Goal: Information Seeking & Learning: Learn about a topic

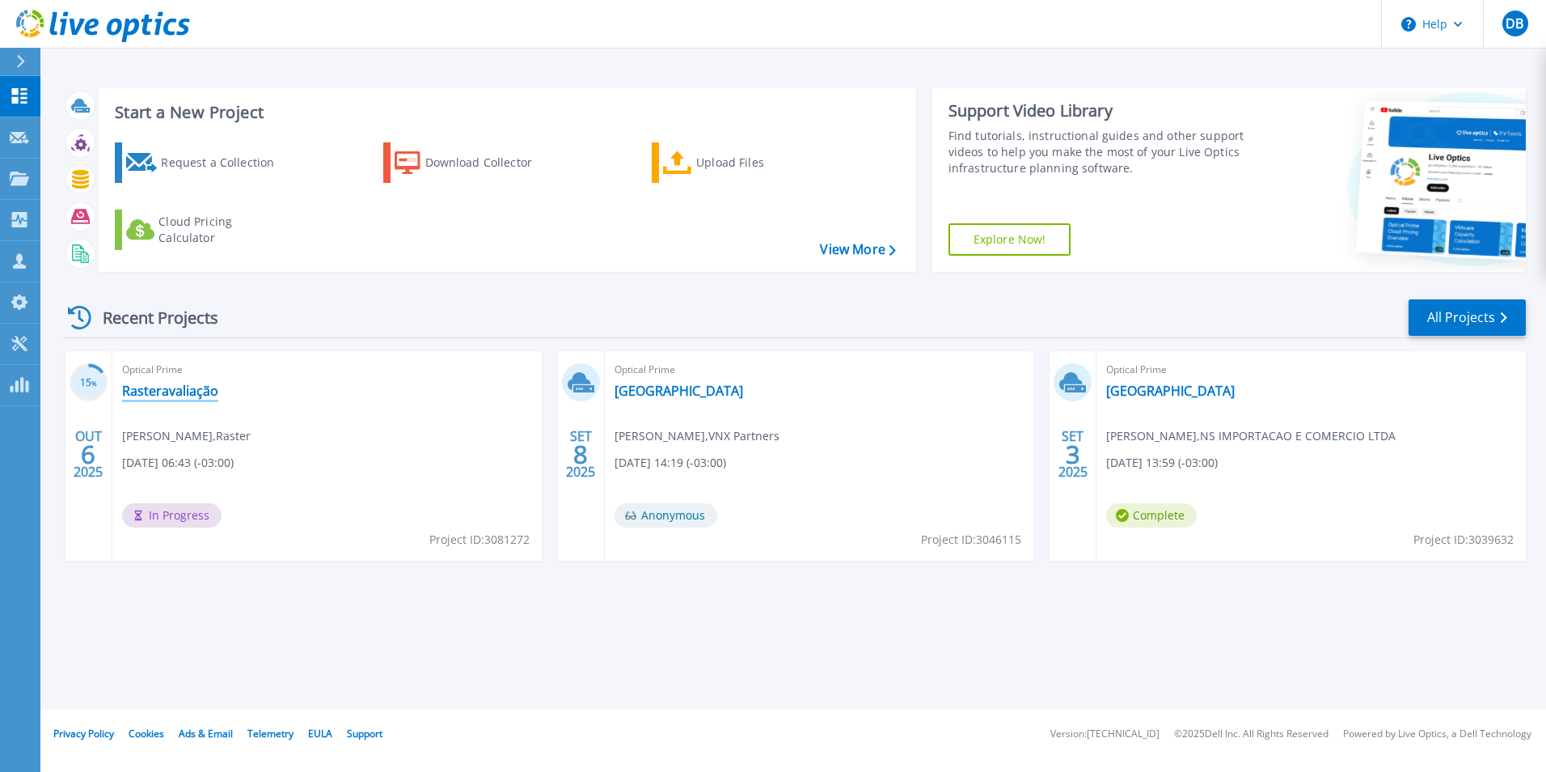
click at [177, 396] on link "Rasteravaliação" at bounding box center [170, 391] width 96 height 16
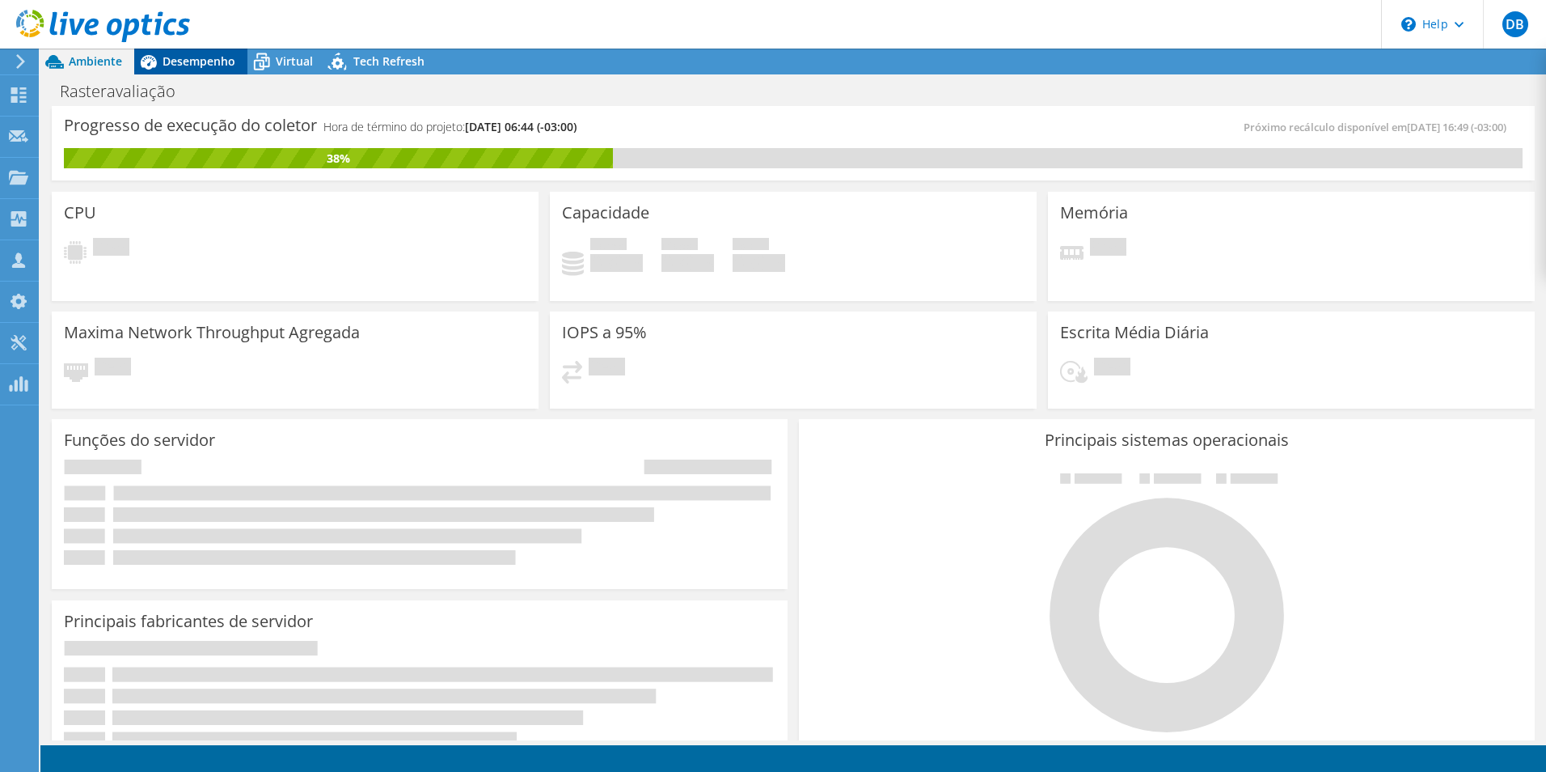
click at [182, 61] on span "Desempenho" at bounding box center [199, 60] width 73 height 15
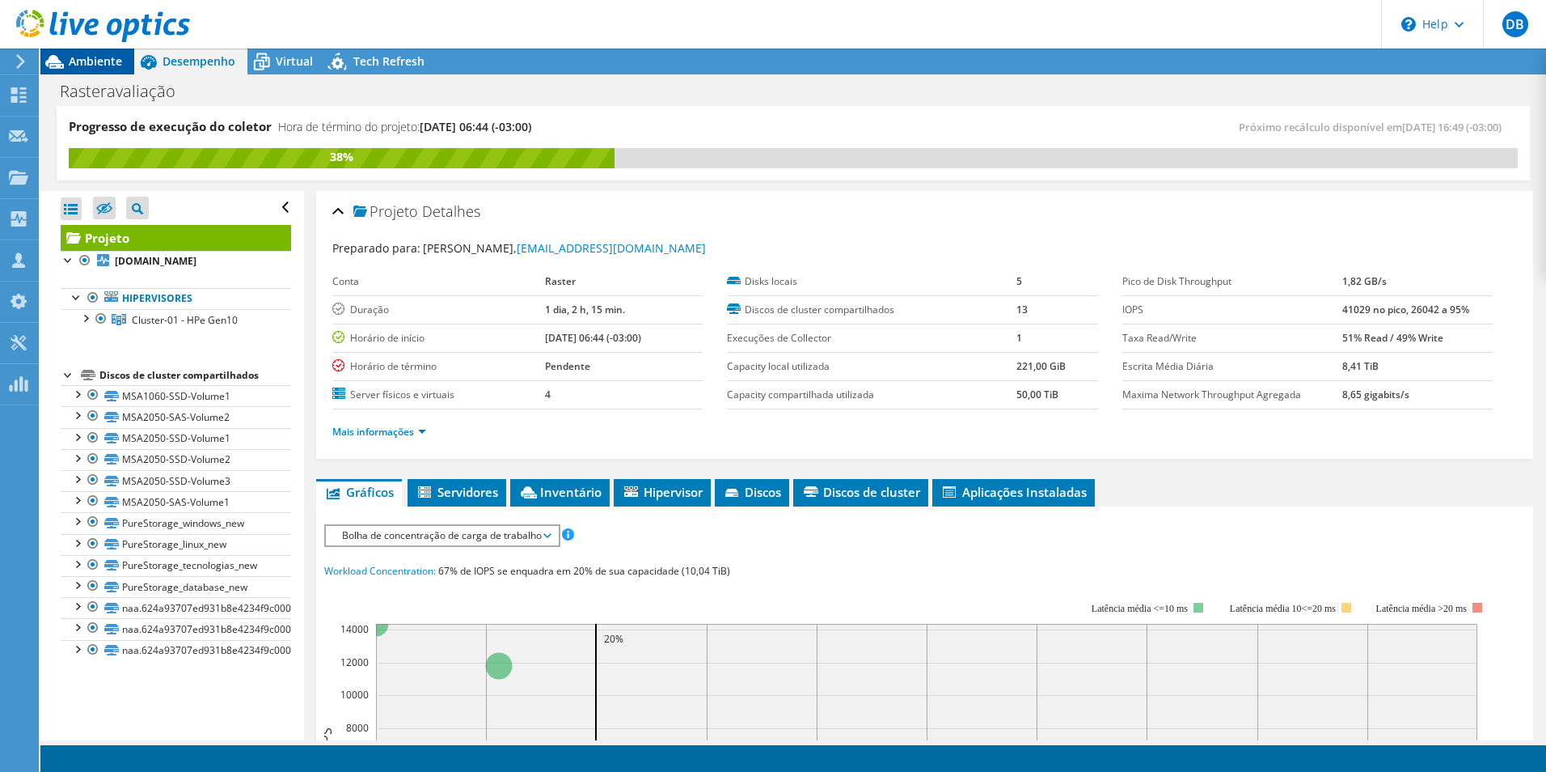
click at [88, 64] on span "Ambiente" at bounding box center [95, 60] width 53 height 15
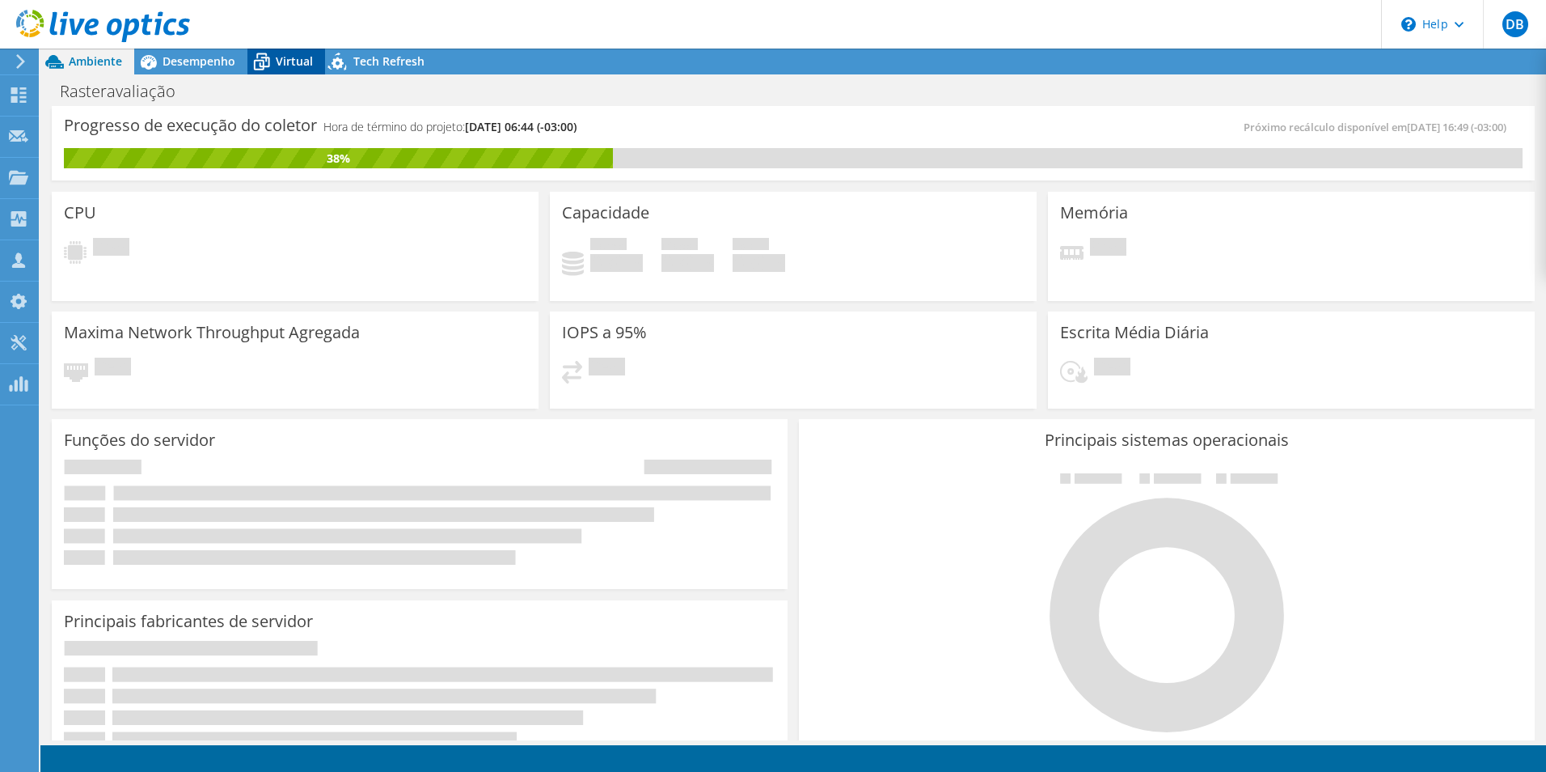
click at [281, 67] on span "Virtual" at bounding box center [294, 60] width 37 height 15
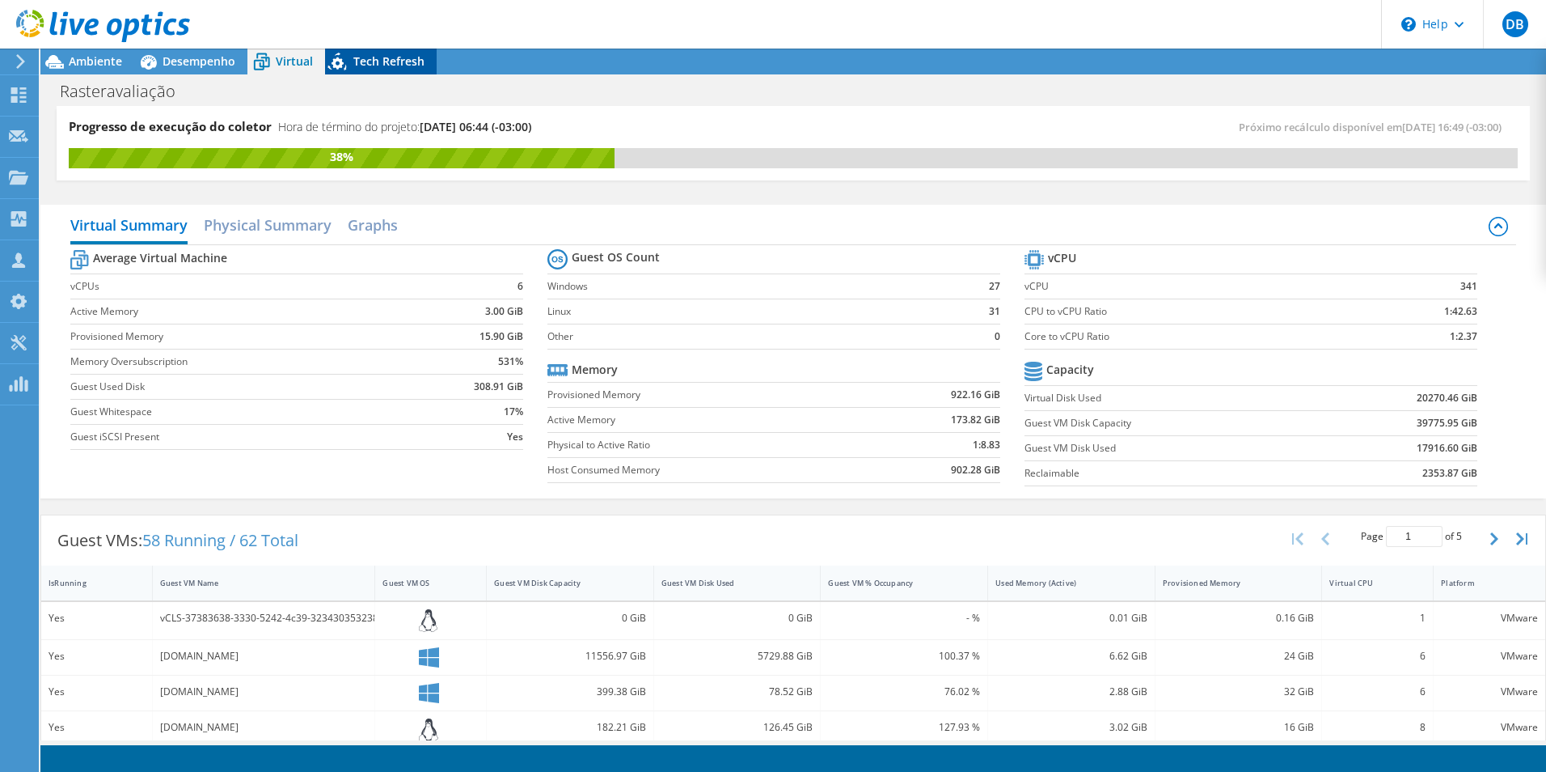
click at [378, 61] on span "Tech Refresh" at bounding box center [388, 60] width 71 height 15
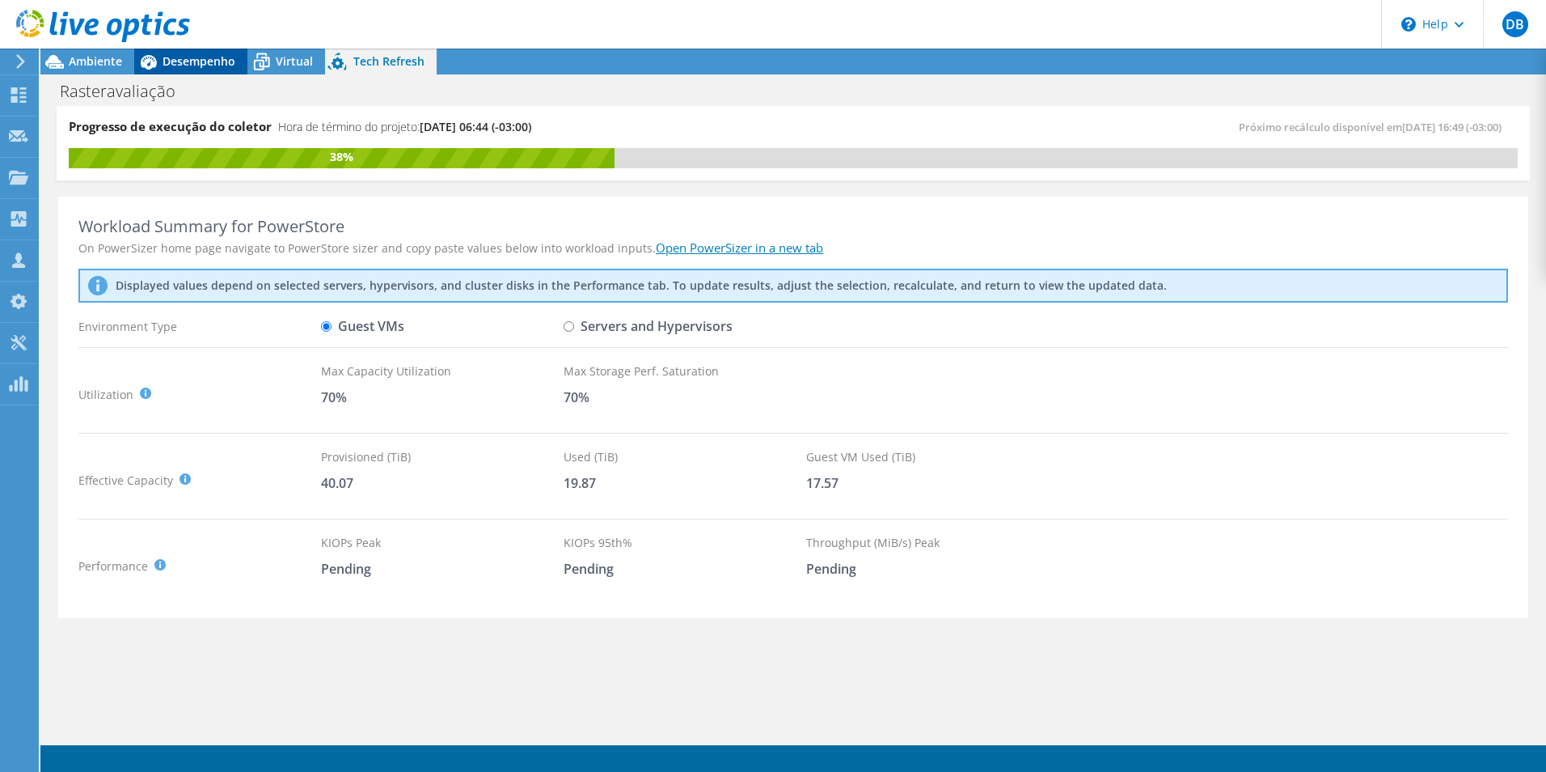
click at [199, 63] on span "Desempenho" at bounding box center [199, 60] width 73 height 15
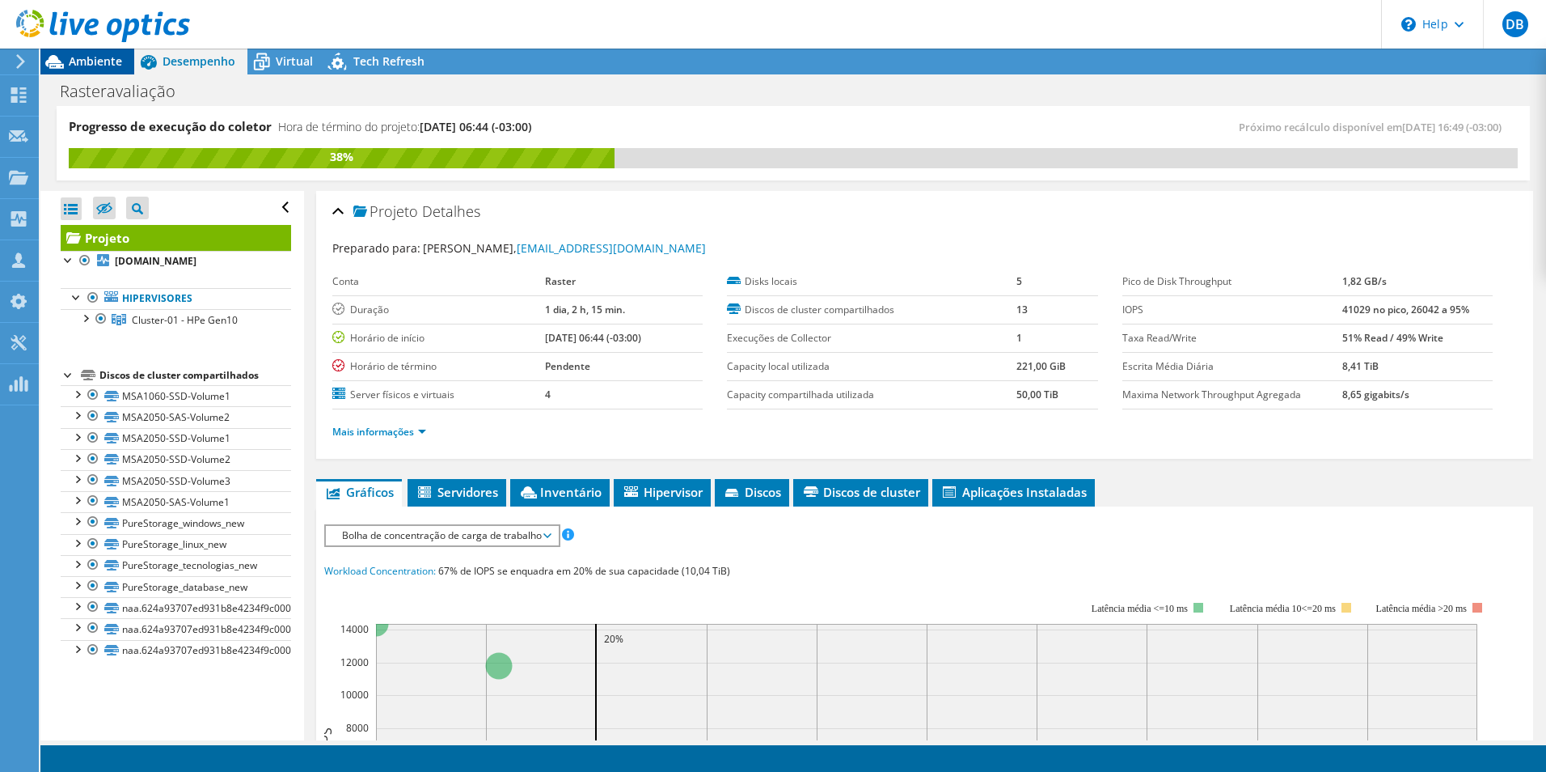
click at [99, 67] on span "Ambiente" at bounding box center [95, 60] width 53 height 15
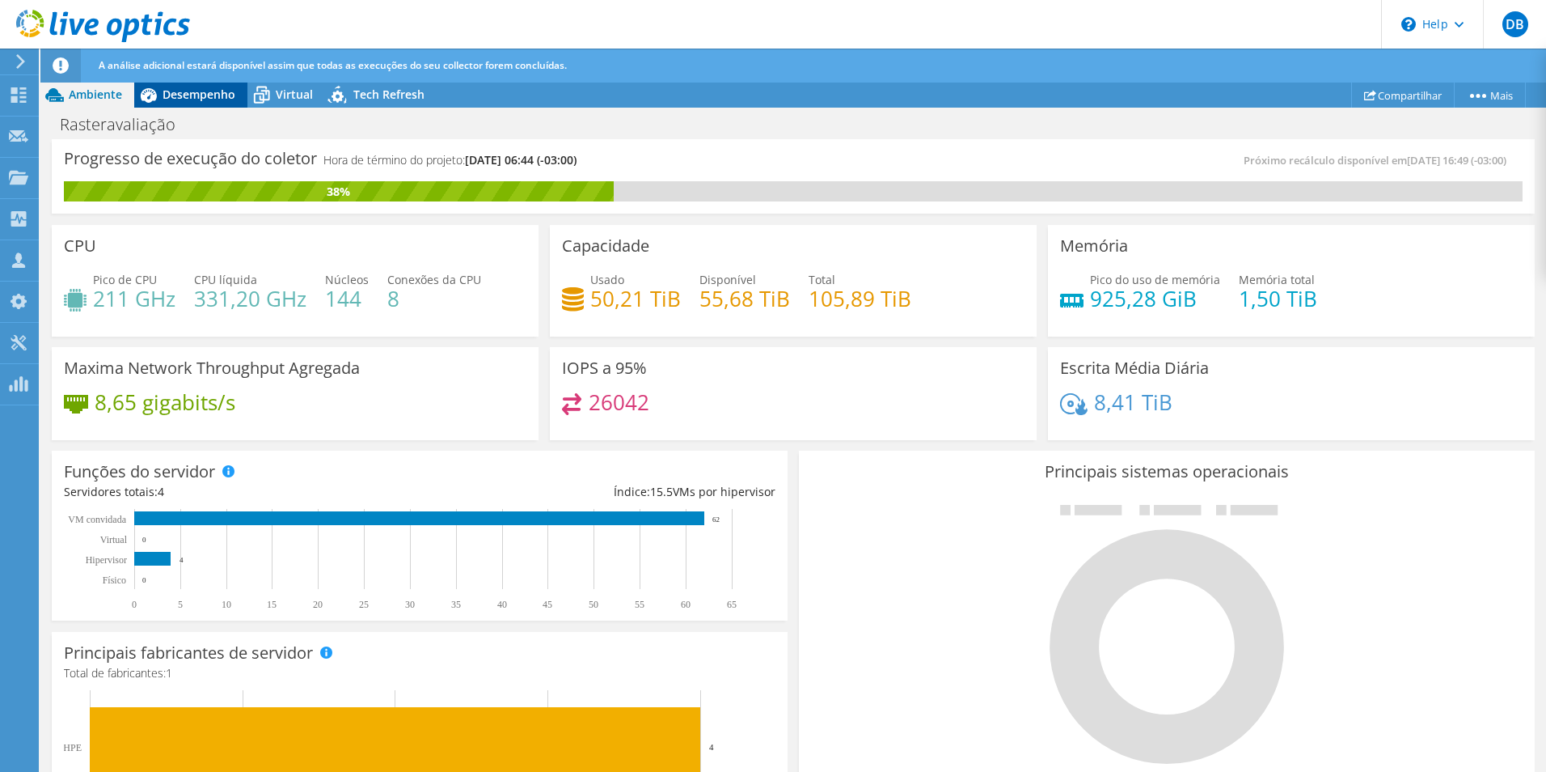
click at [181, 95] on span "Desempenho" at bounding box center [199, 94] width 73 height 15
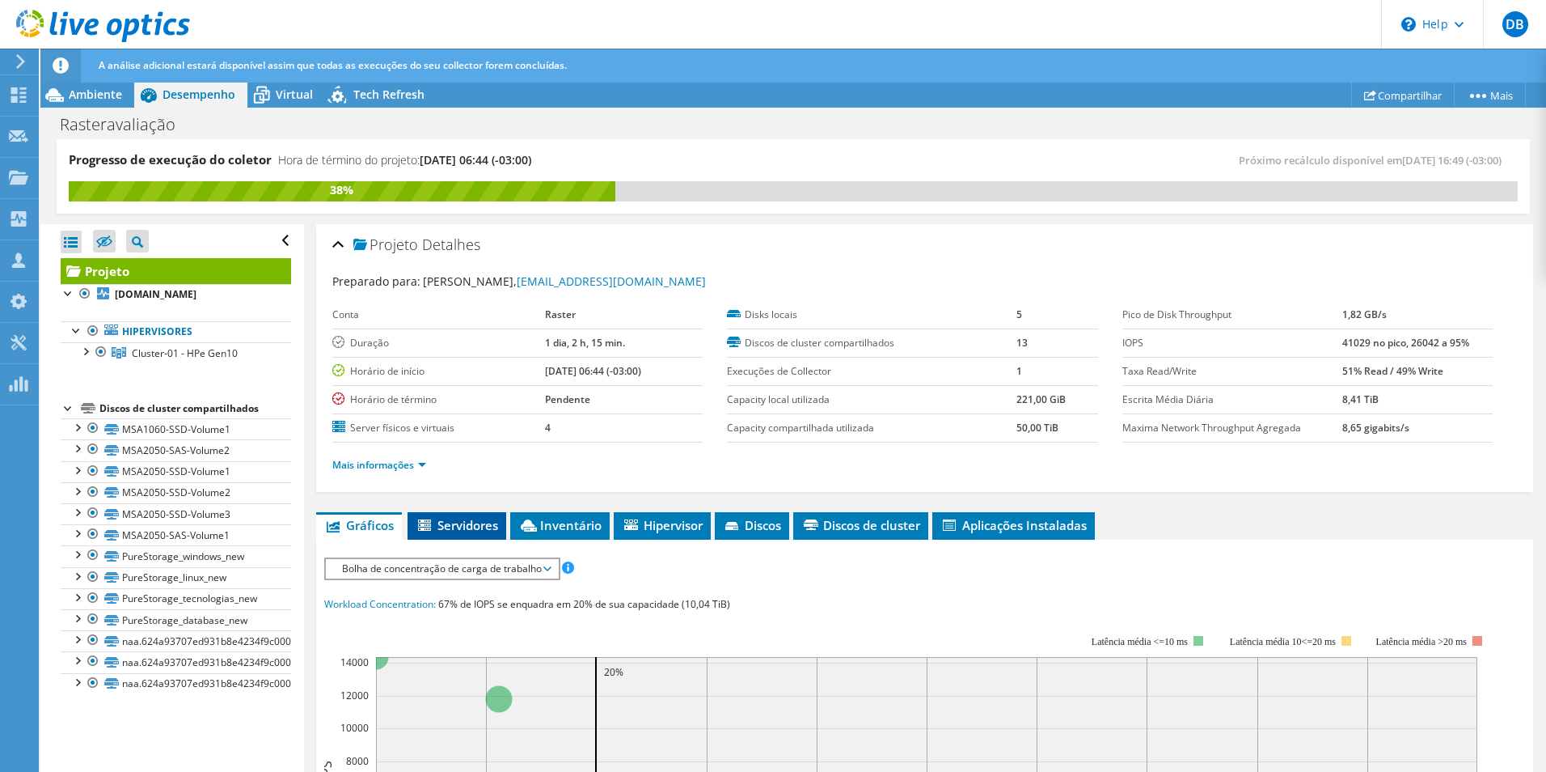
click at [465, 518] on span "Servidores" at bounding box center [457, 525] width 82 height 16
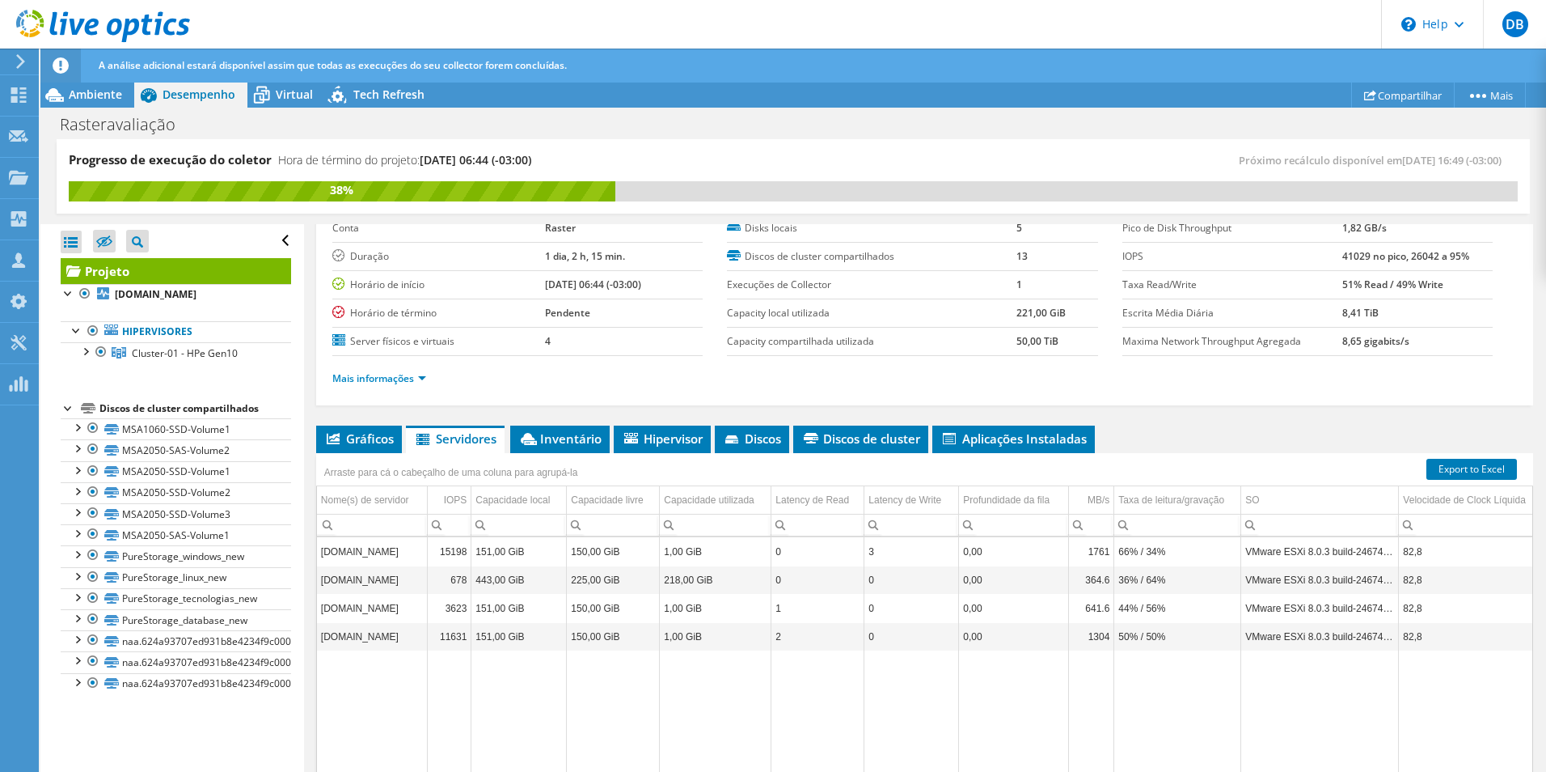
scroll to position [91, 0]
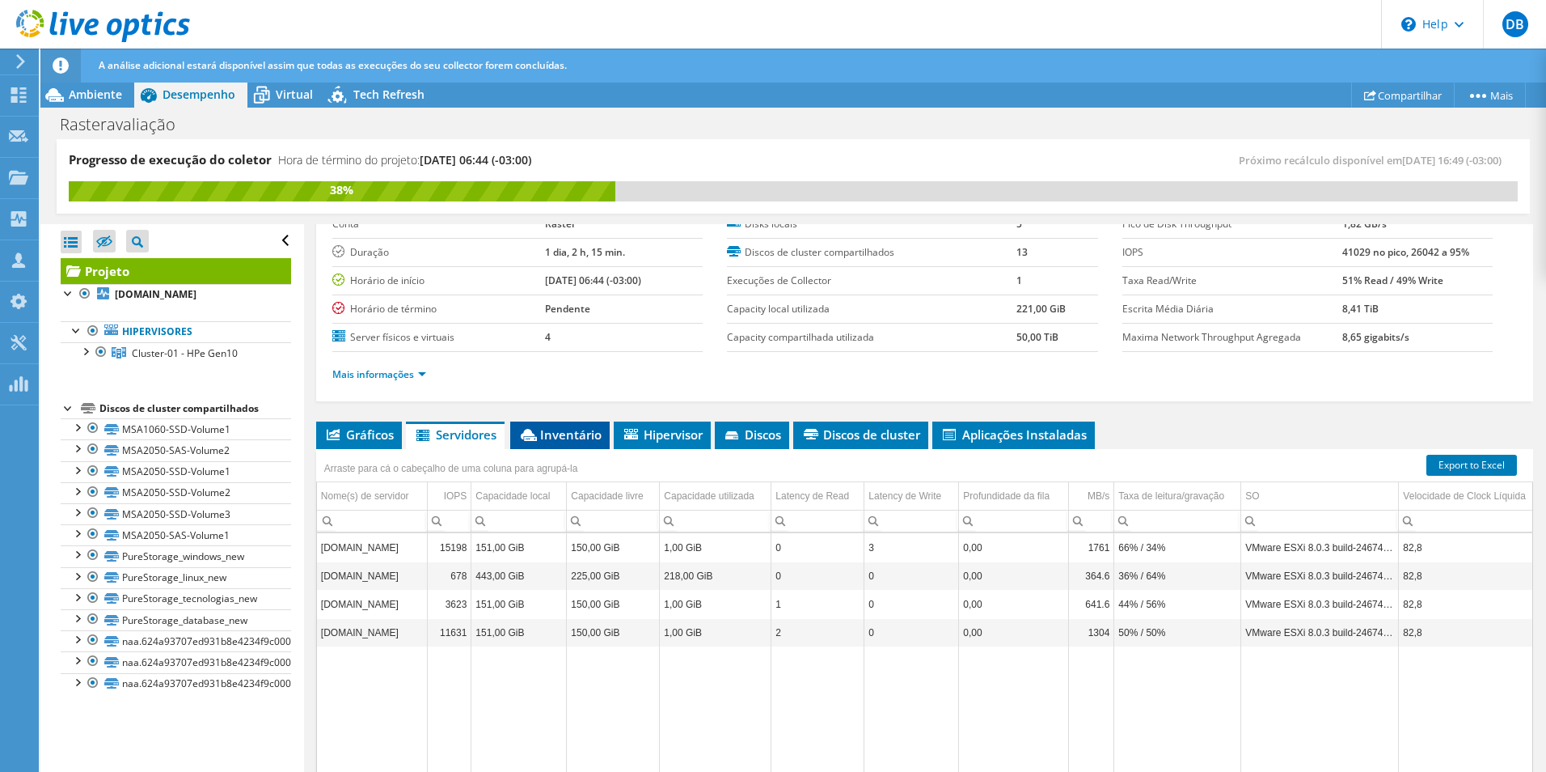
click at [561, 435] on span "Inventário" at bounding box center [559, 434] width 83 height 16
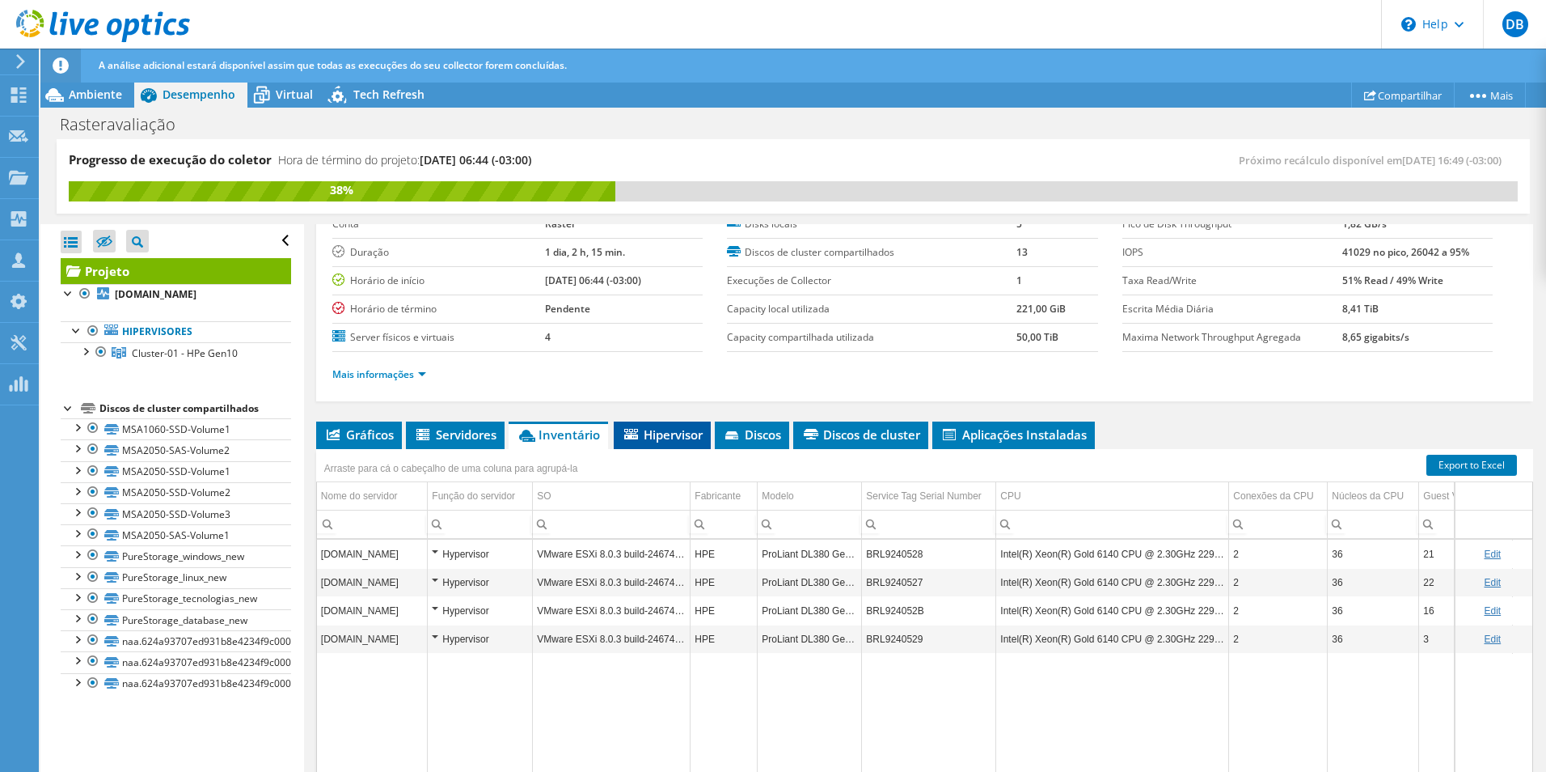
click at [685, 433] on span "Hipervisor" at bounding box center [662, 434] width 81 height 16
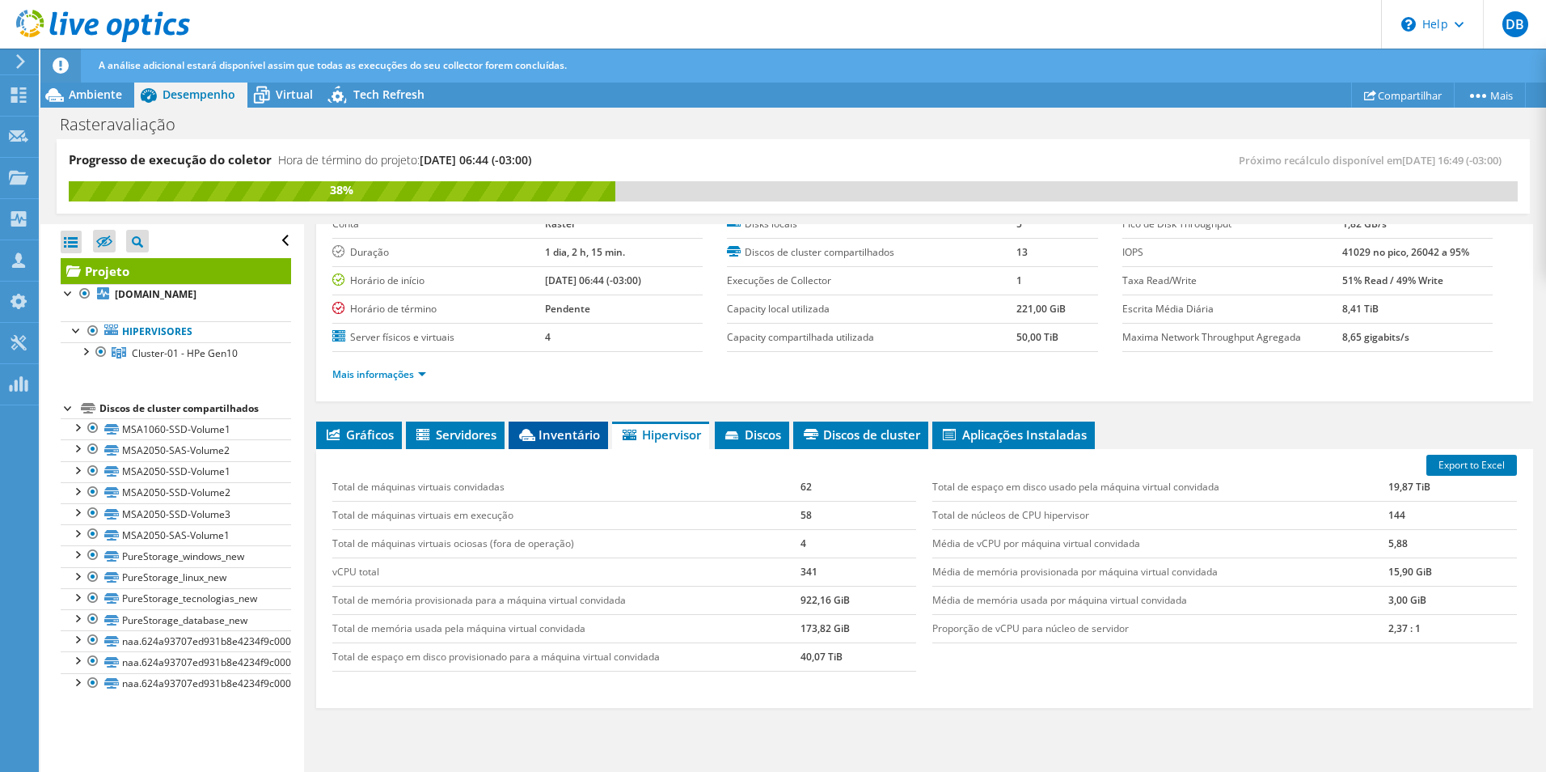
click at [583, 435] on span "Inventário" at bounding box center [558, 434] width 83 height 16
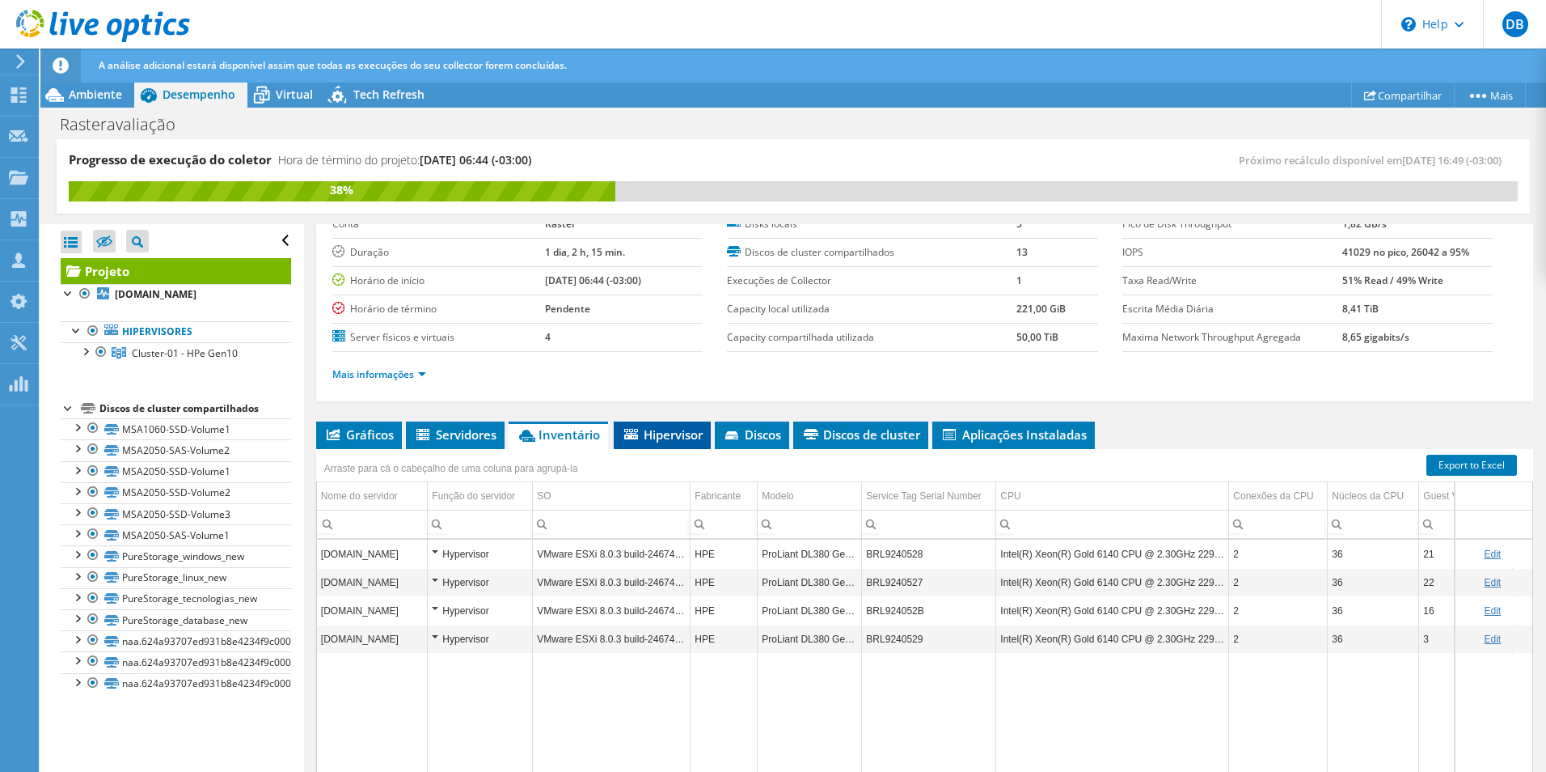
click at [675, 434] on span "Hipervisor" at bounding box center [662, 434] width 81 height 16
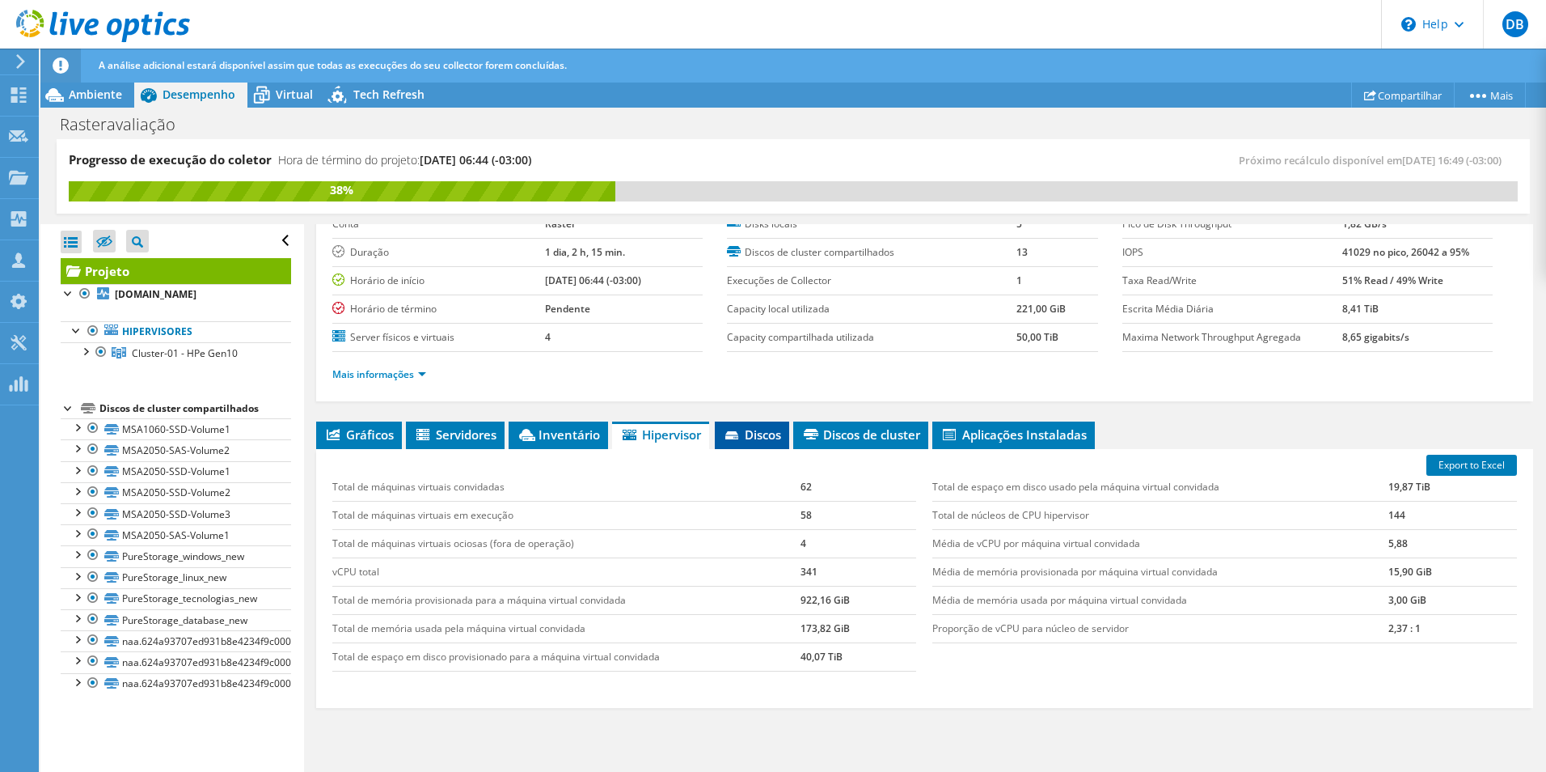
click at [742, 437] on icon at bounding box center [733, 436] width 16 height 11
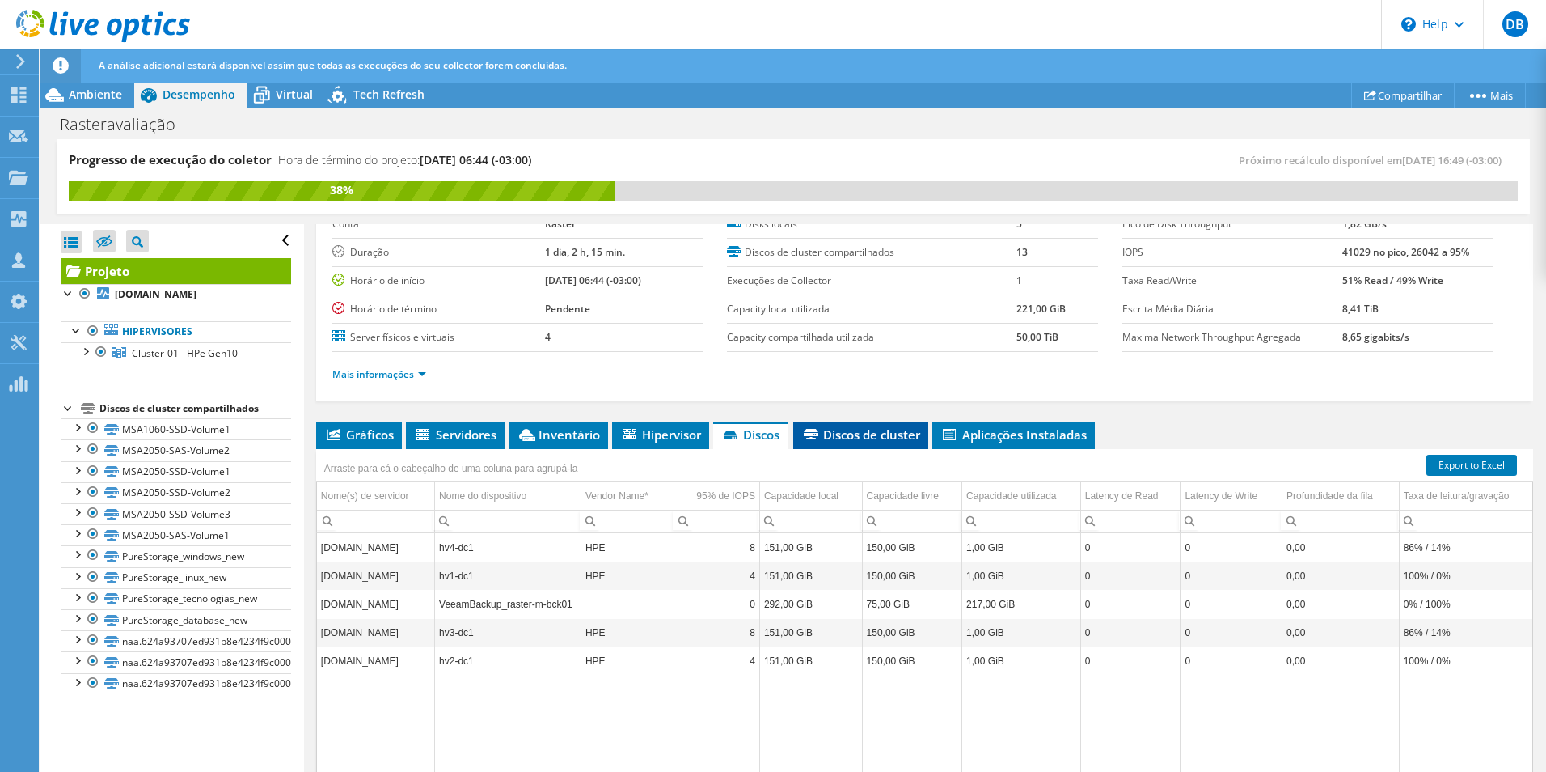
click at [839, 433] on span "Discos de cluster" at bounding box center [861, 434] width 119 height 16
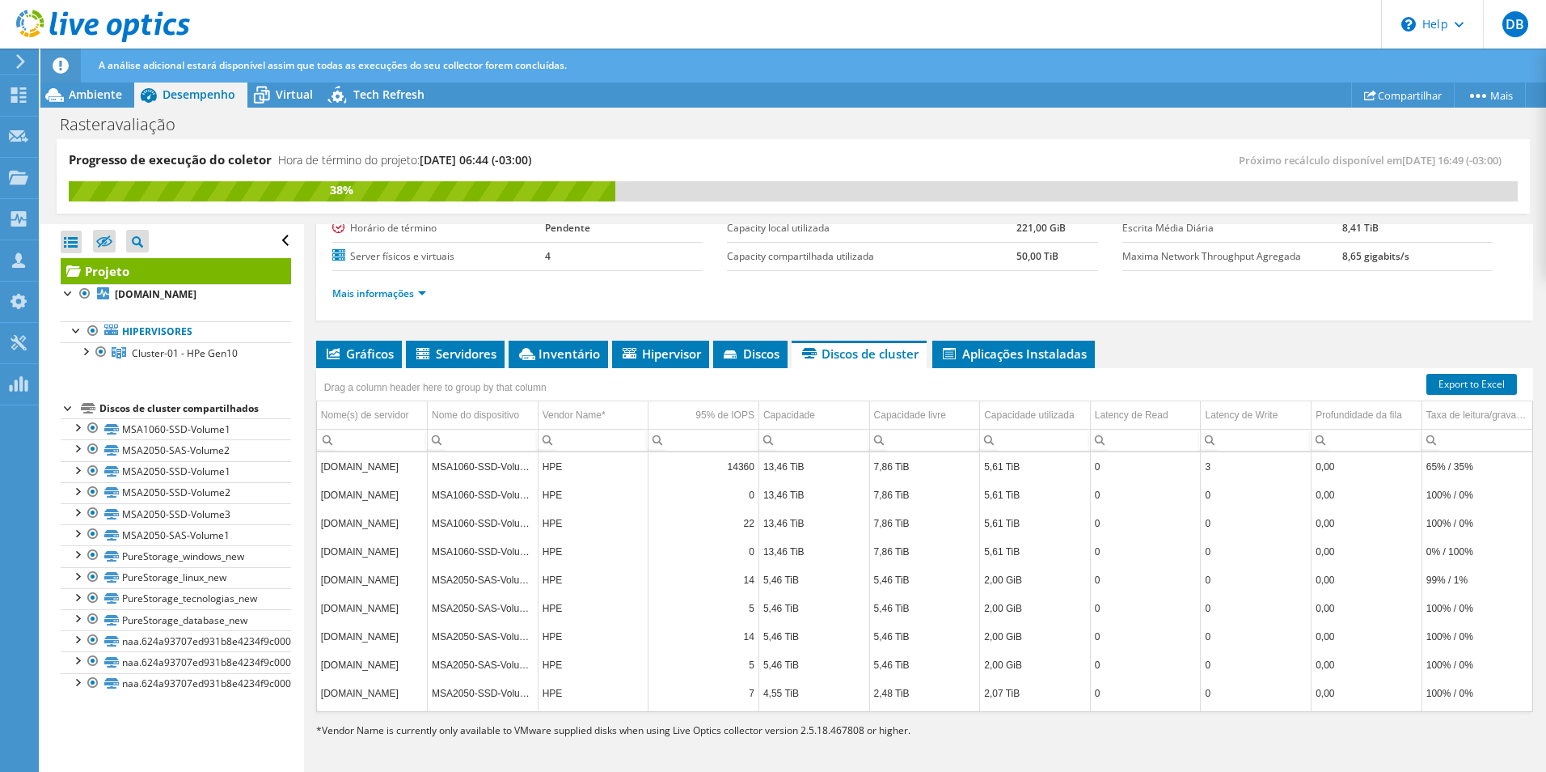
scroll to position [70, 0]
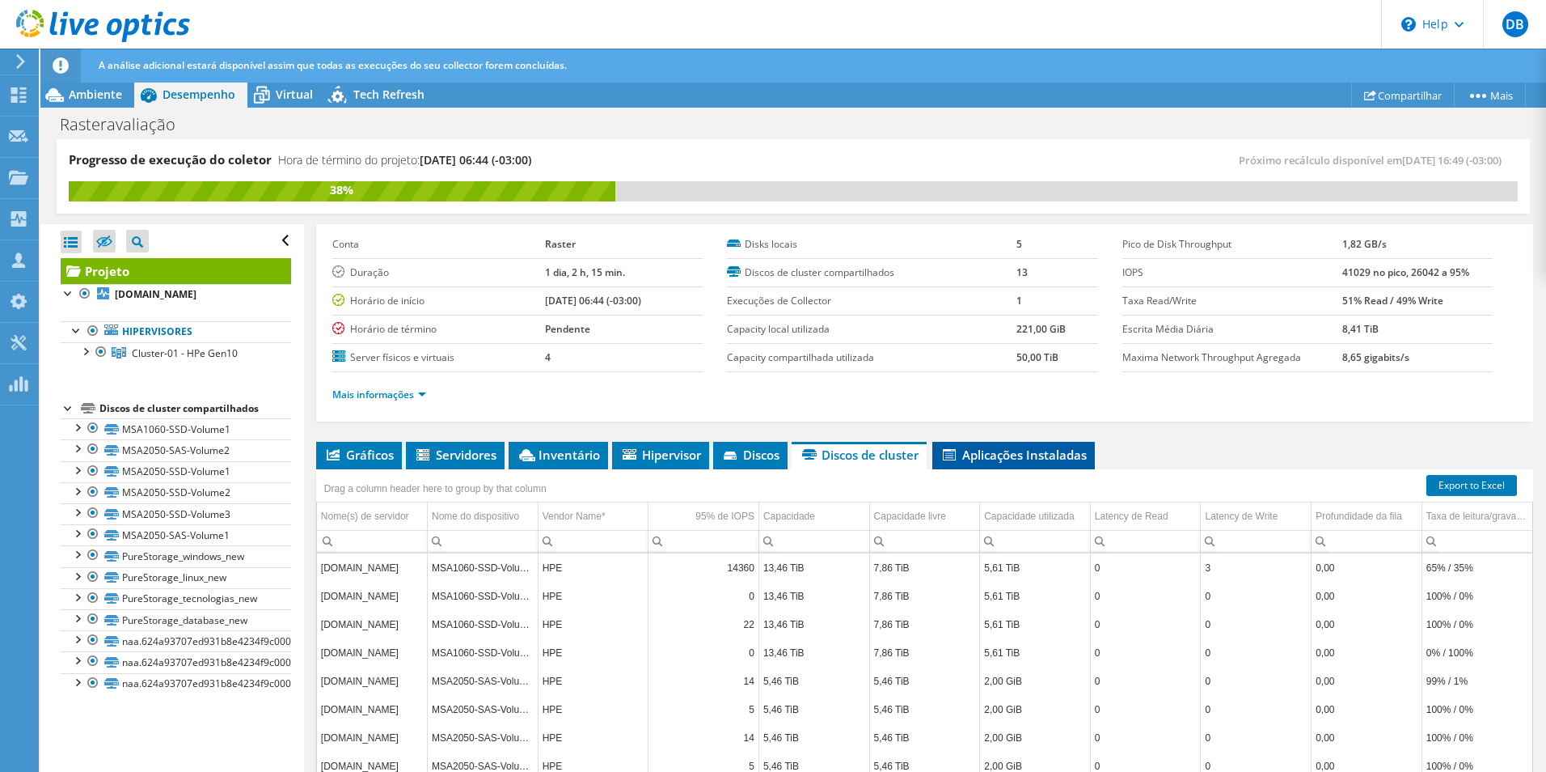
click at [984, 459] on span "Aplicações Instaladas" at bounding box center [1014, 454] width 146 height 16
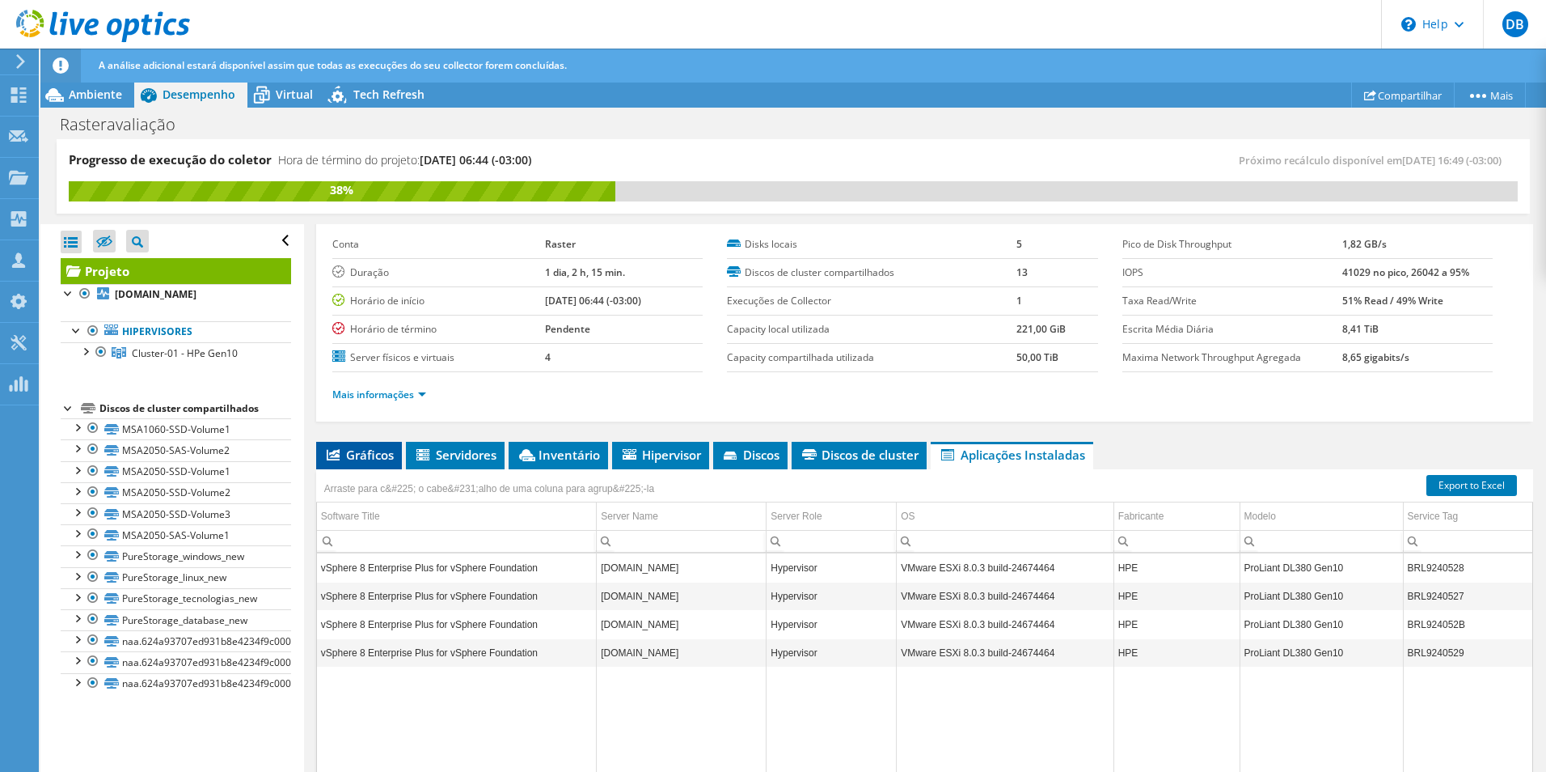
click at [352, 449] on span "Gráficos" at bounding box center [359, 454] width 70 height 16
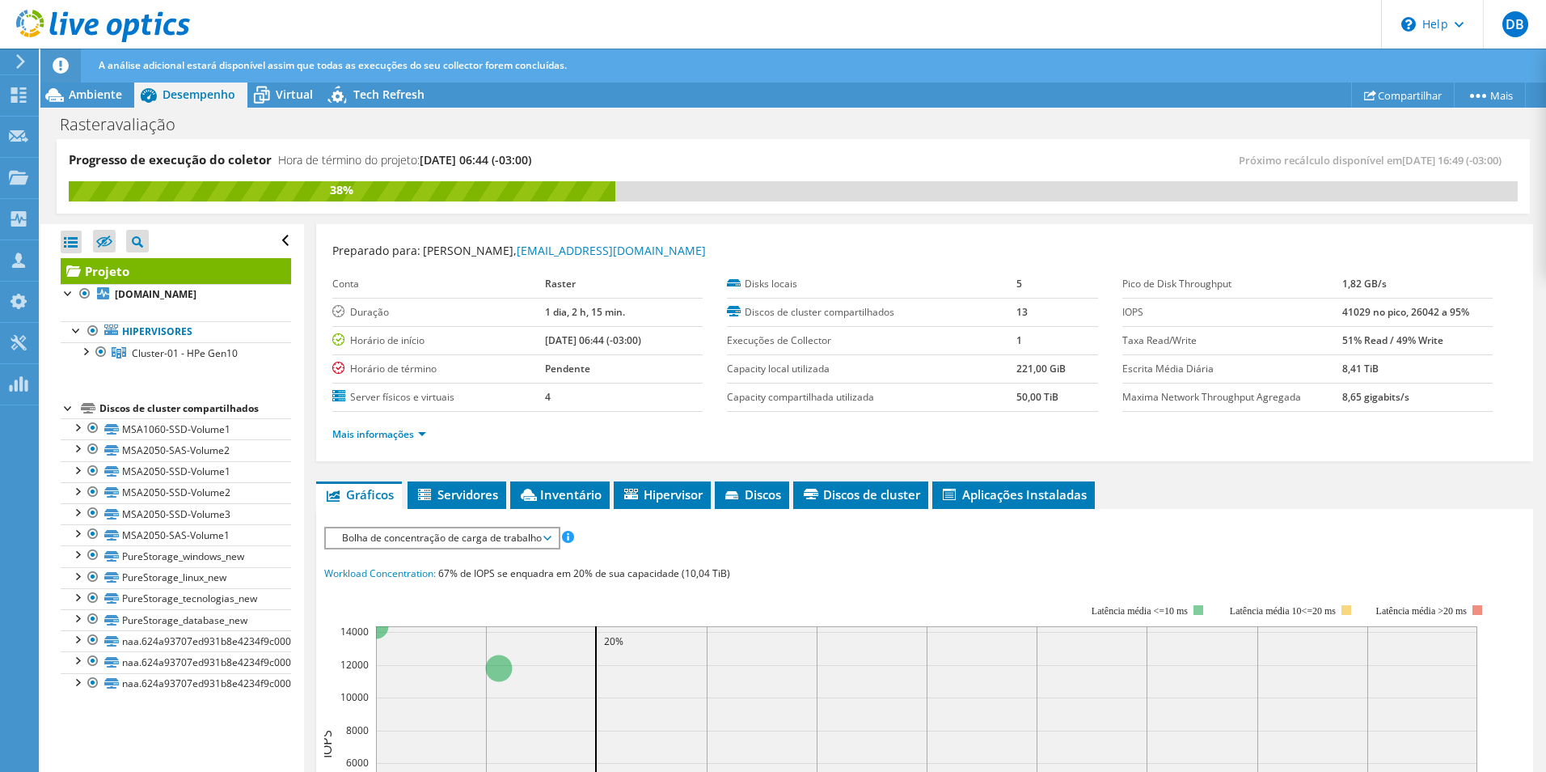
scroll to position [0, 0]
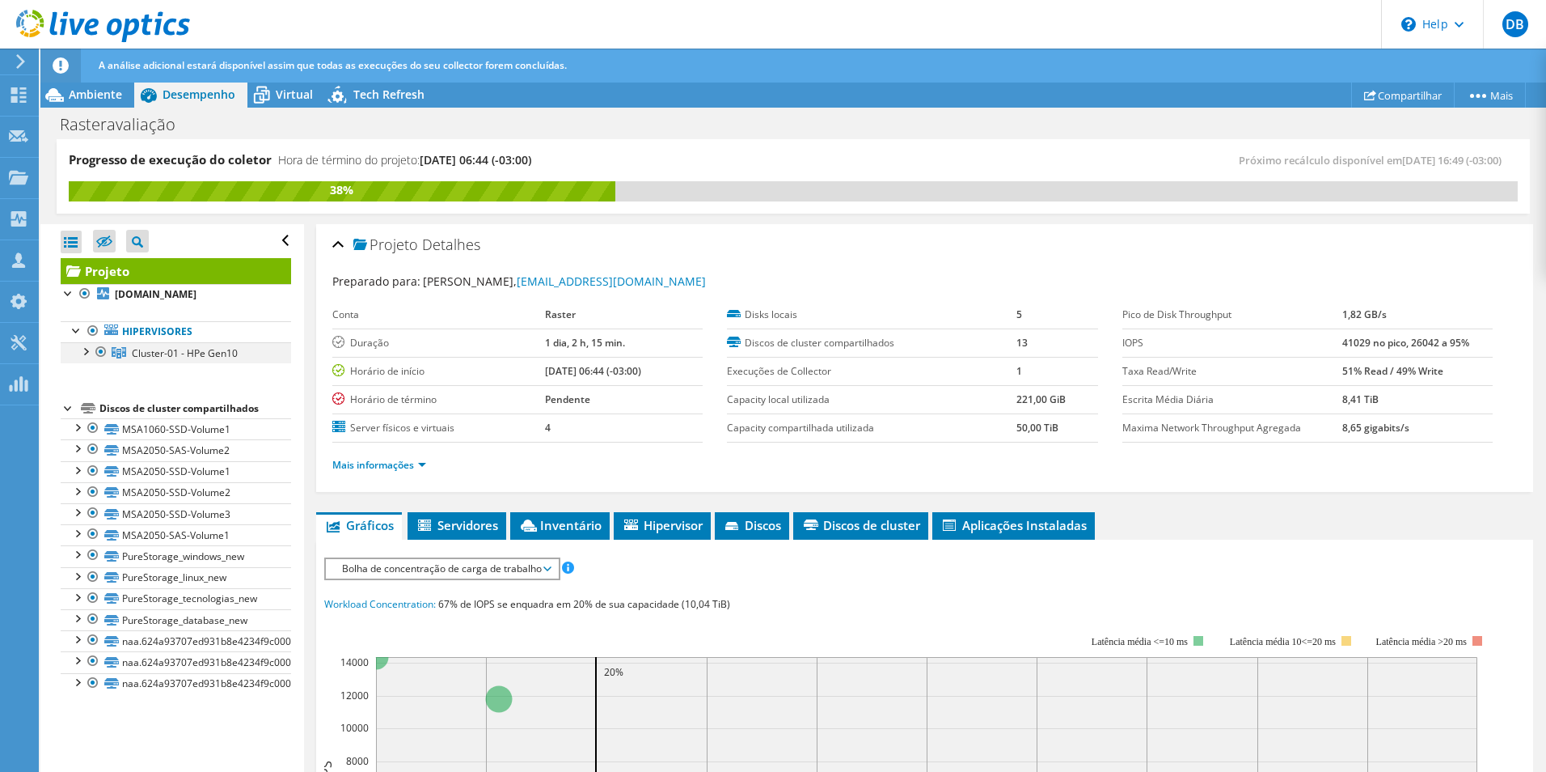
click at [85, 350] on div at bounding box center [85, 350] width 16 height 16
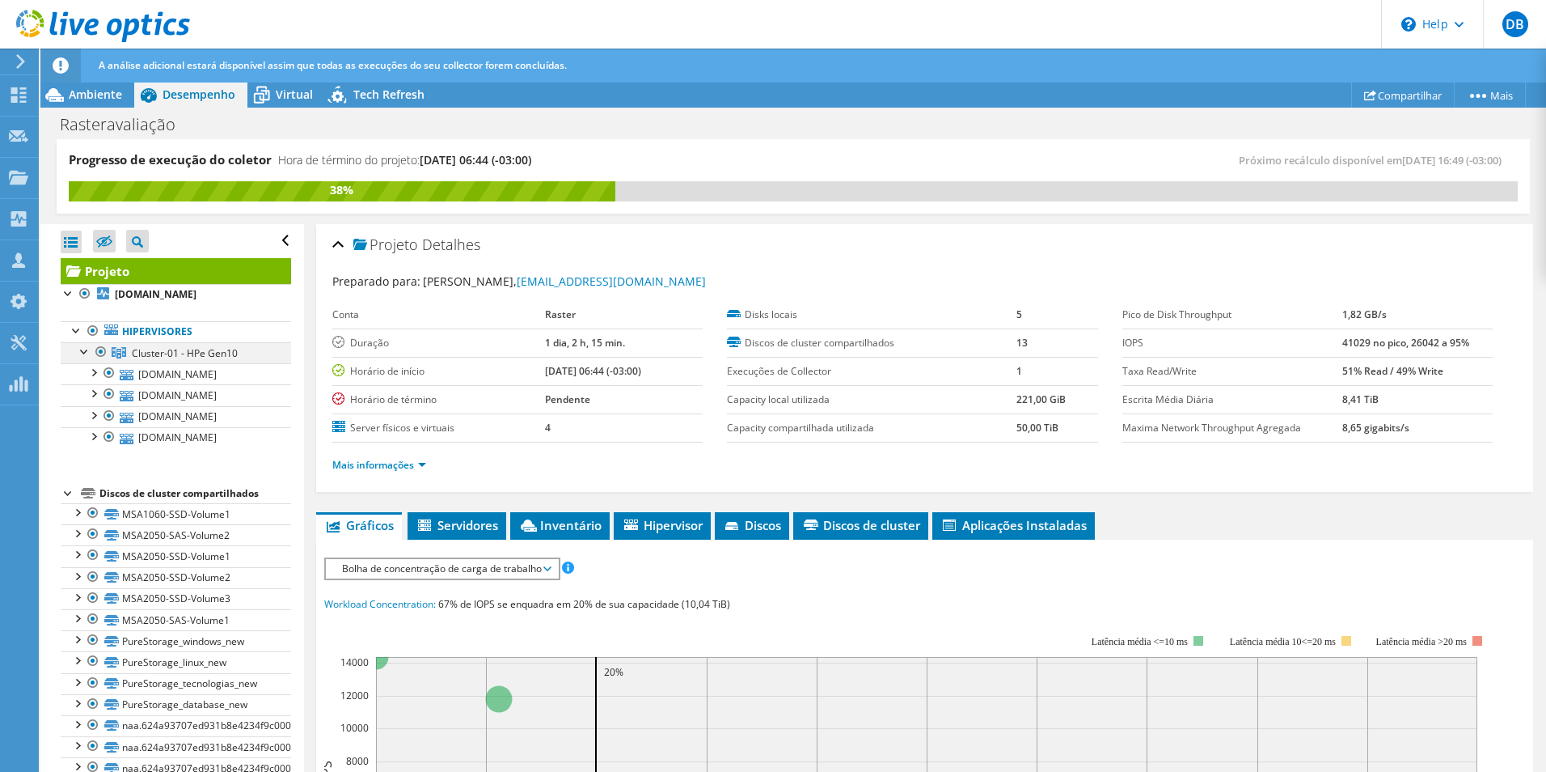
click at [85, 350] on div at bounding box center [85, 350] width 16 height 16
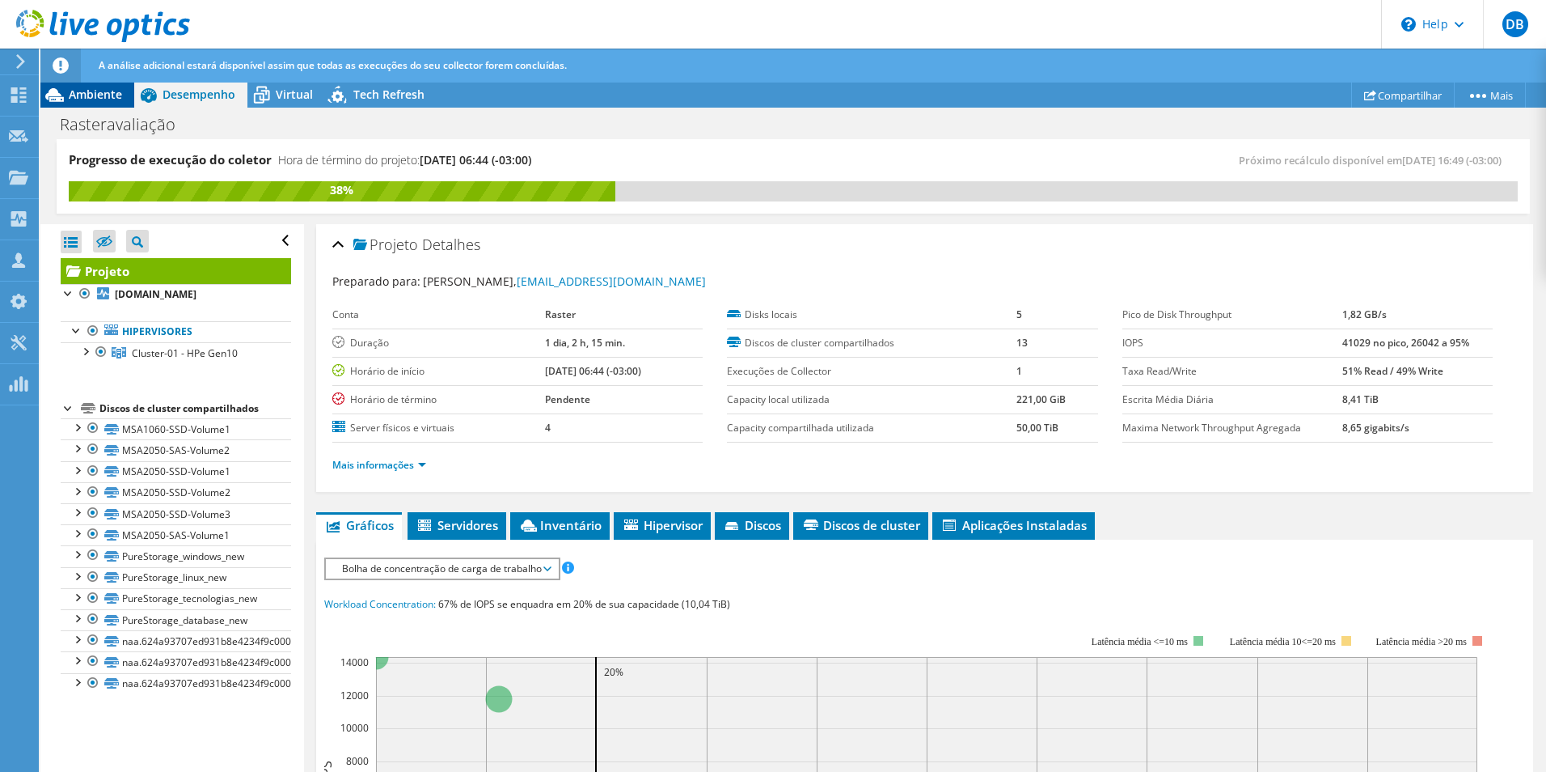
click at [107, 91] on span "Ambiente" at bounding box center [95, 94] width 53 height 15
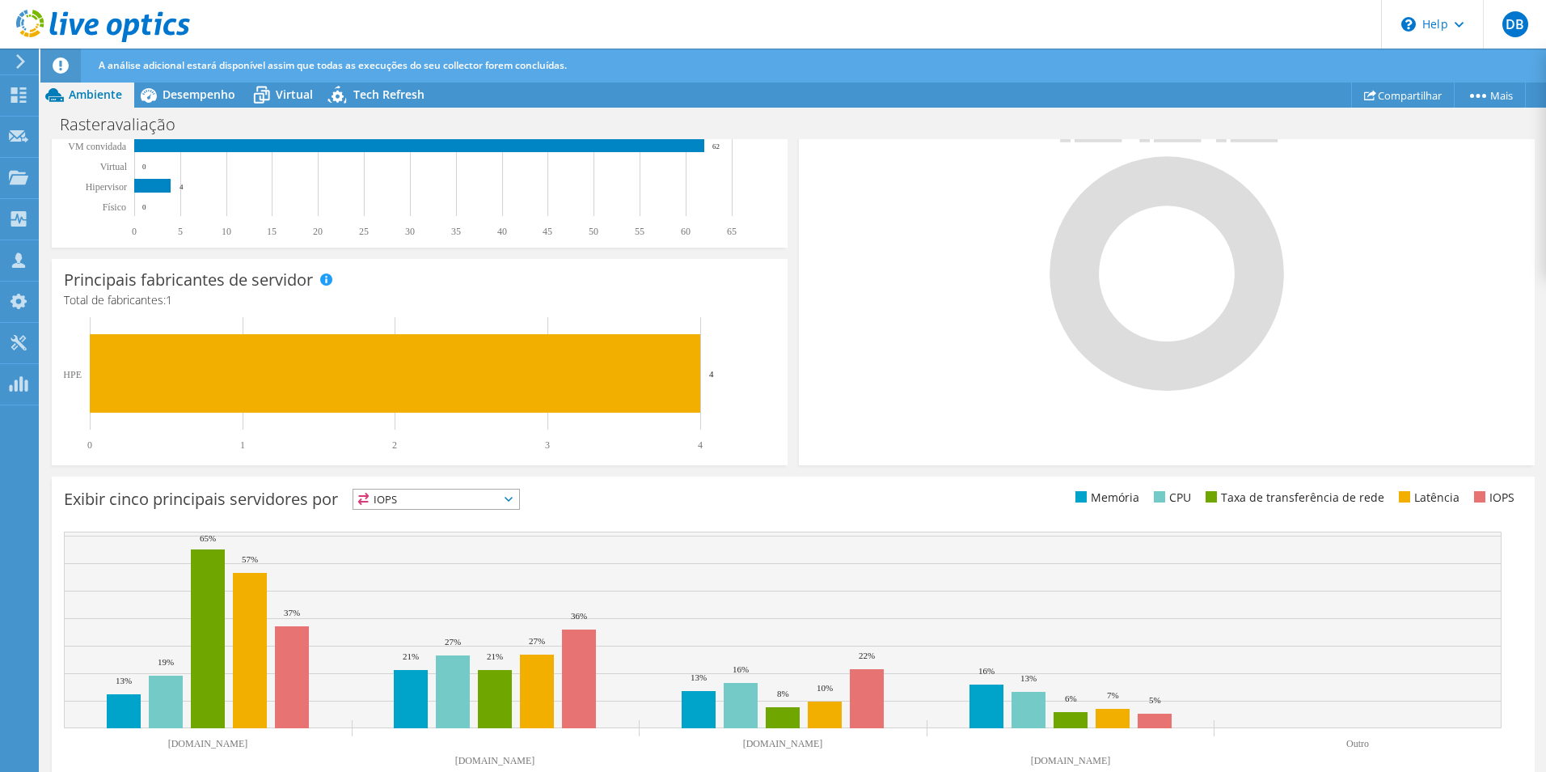
scroll to position [403, 0]
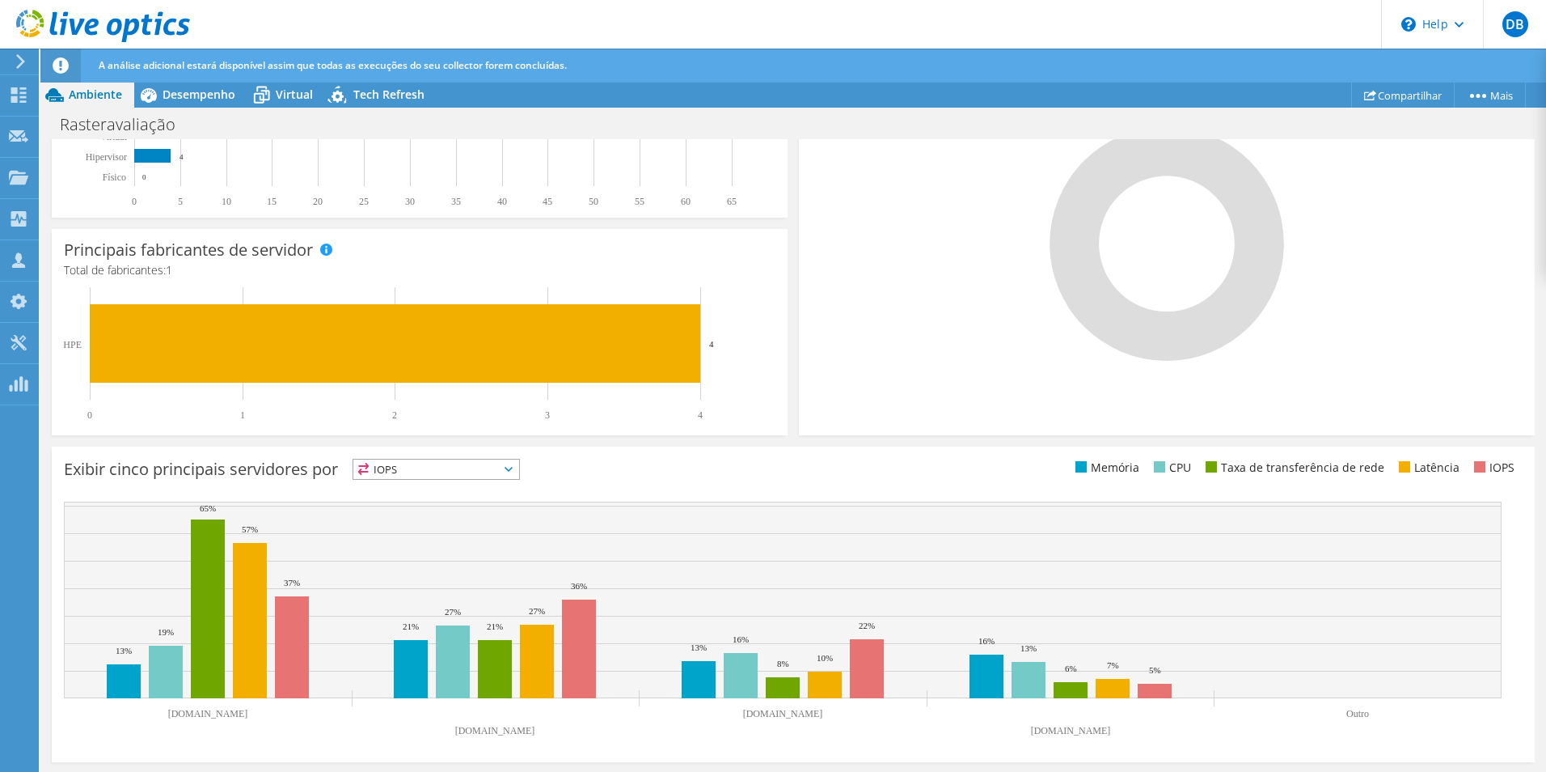
click at [513, 468] on icon at bounding box center [509, 469] width 8 height 5
click at [429, 515] on li "Memória" at bounding box center [436, 512] width 166 height 23
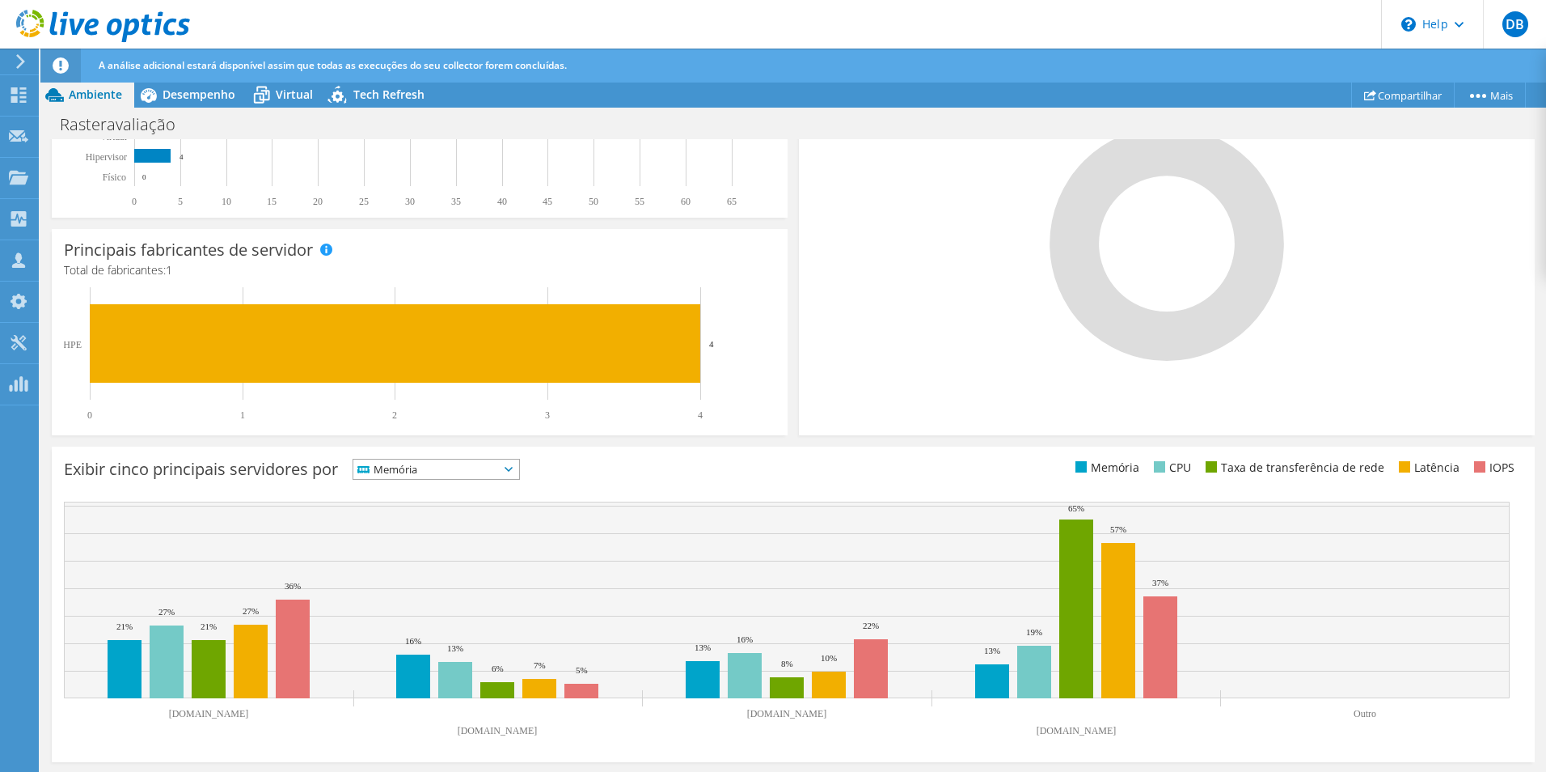
click at [519, 466] on span "Memória" at bounding box center [436, 468] width 166 height 19
click at [433, 533] on li "CPU" at bounding box center [436, 535] width 166 height 23
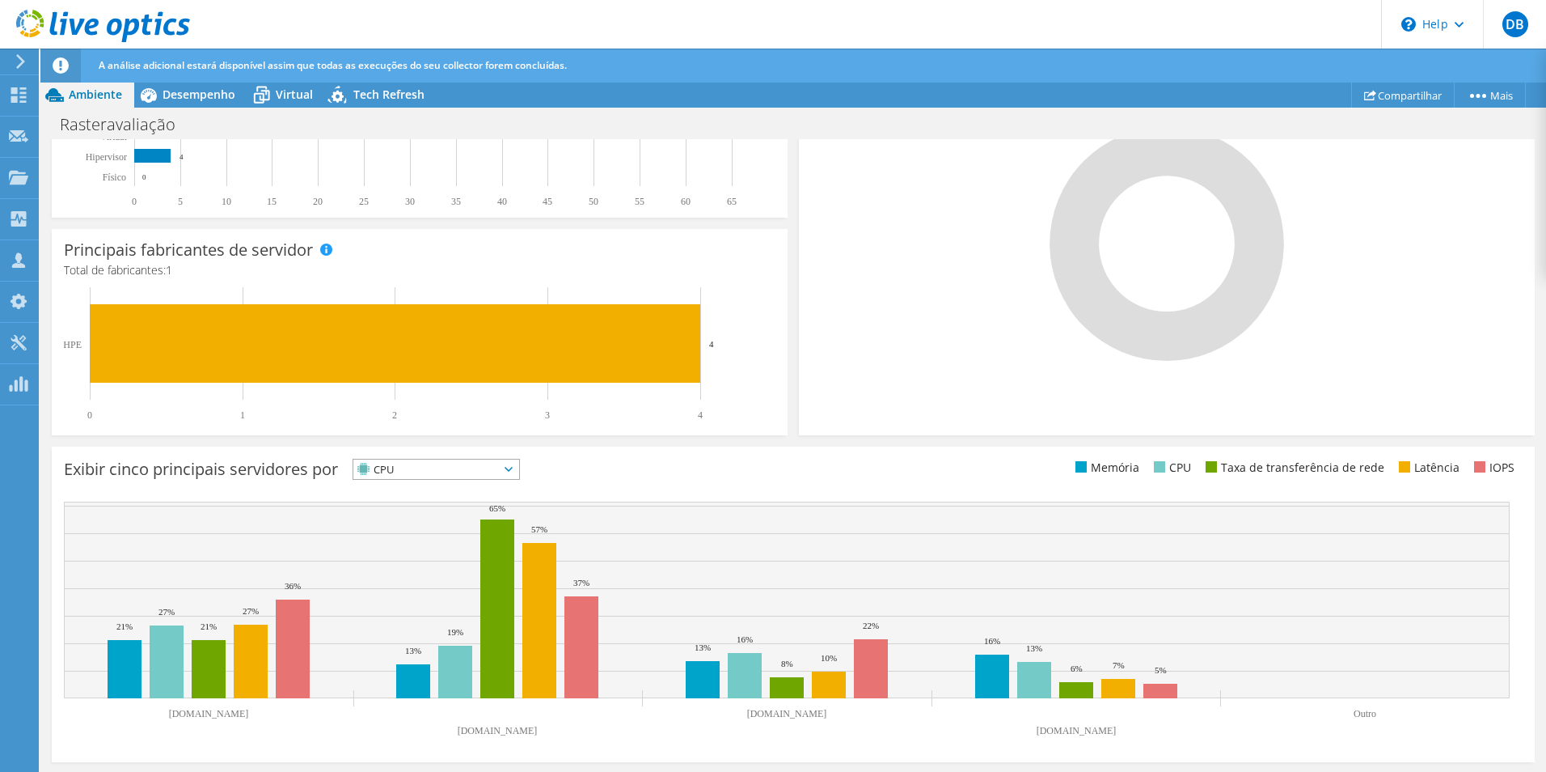
click at [513, 468] on icon at bounding box center [509, 469] width 8 height 5
click at [417, 557] on li "Taxa de transferência de rede" at bounding box center [436, 558] width 166 height 23
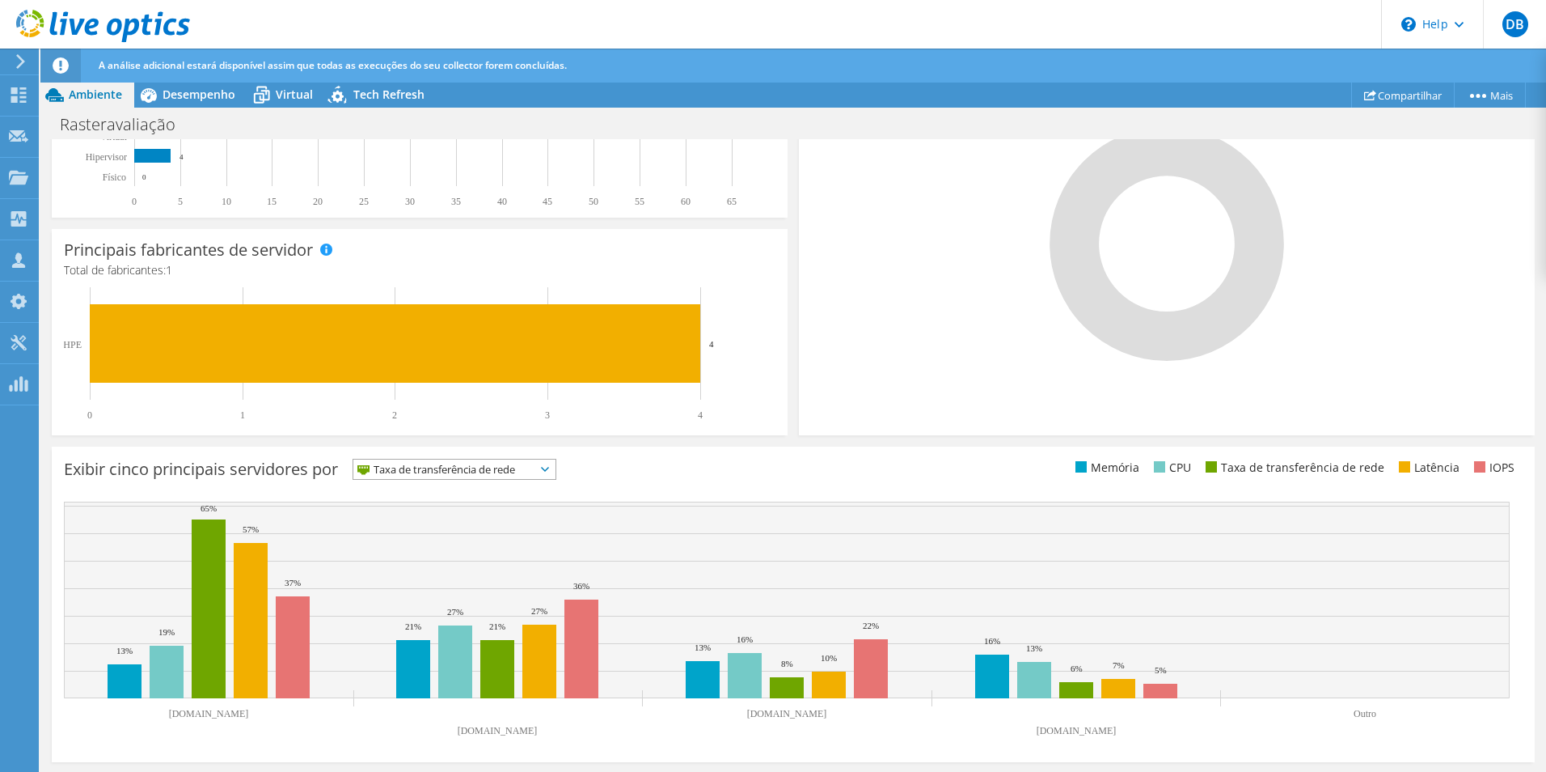
click at [548, 465] on span "Taxa de transferência de rede" at bounding box center [454, 468] width 202 height 19
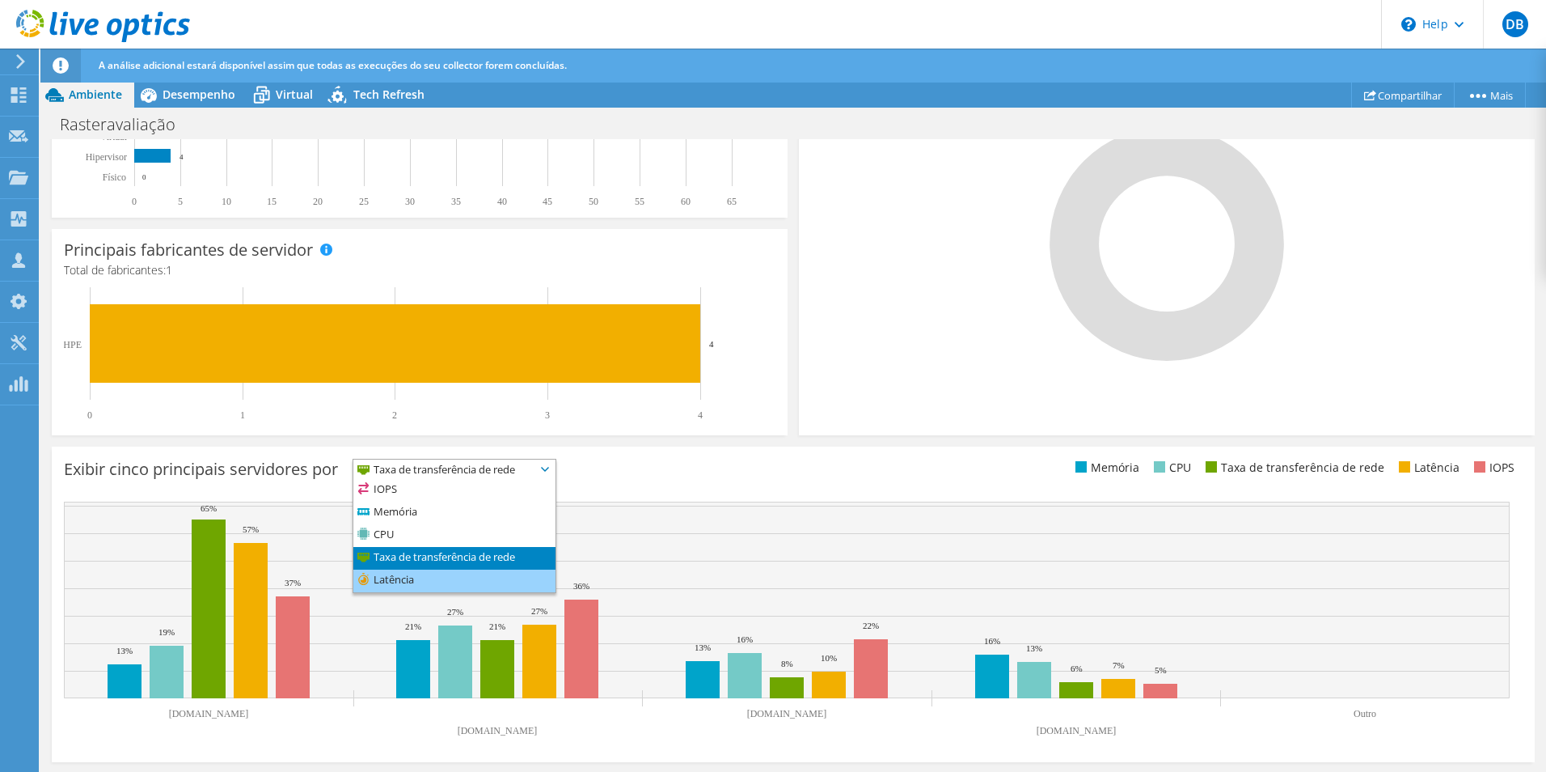
click at [421, 579] on li "Latência" at bounding box center [454, 580] width 202 height 23
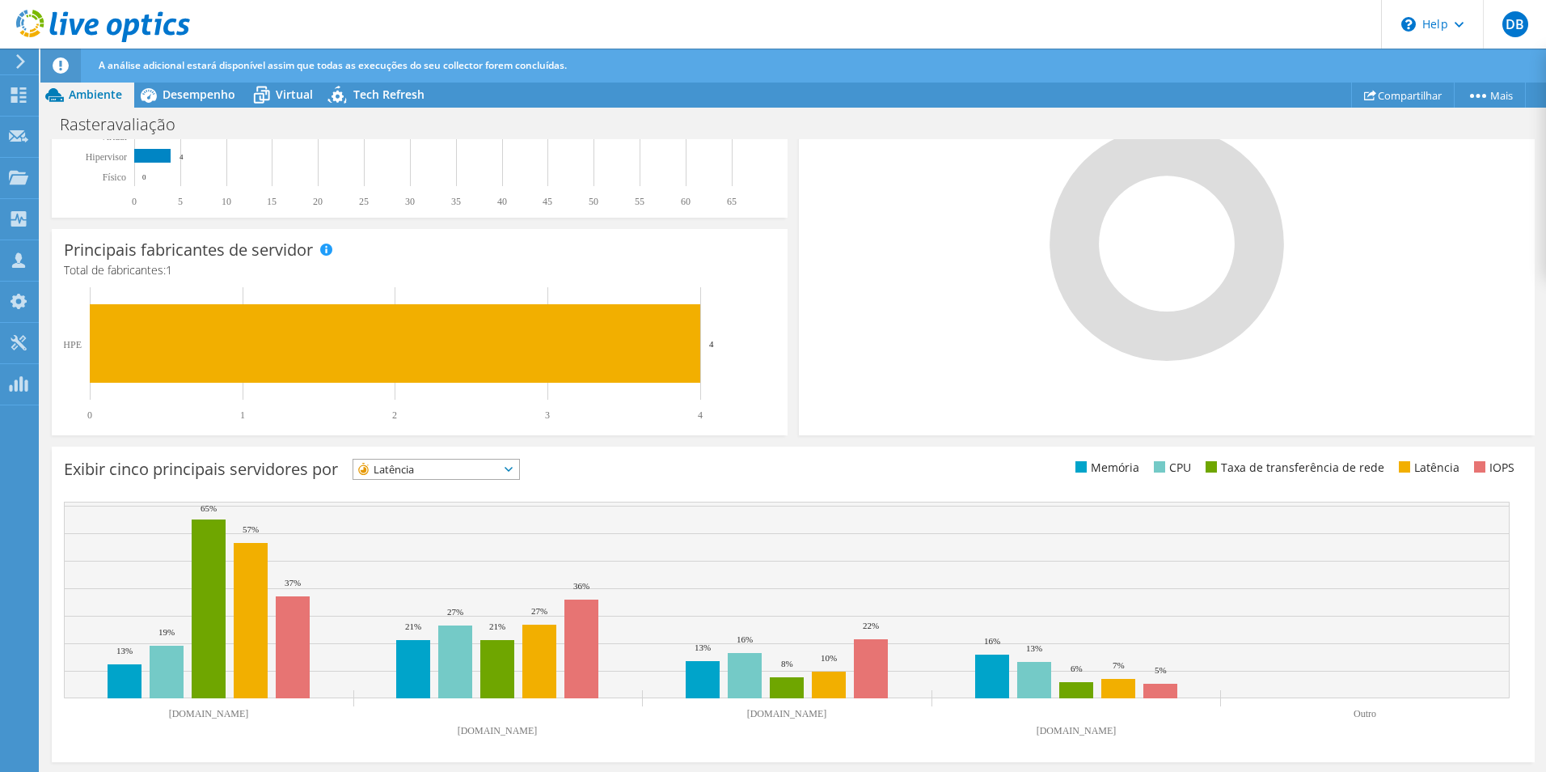
scroll to position [0, 0]
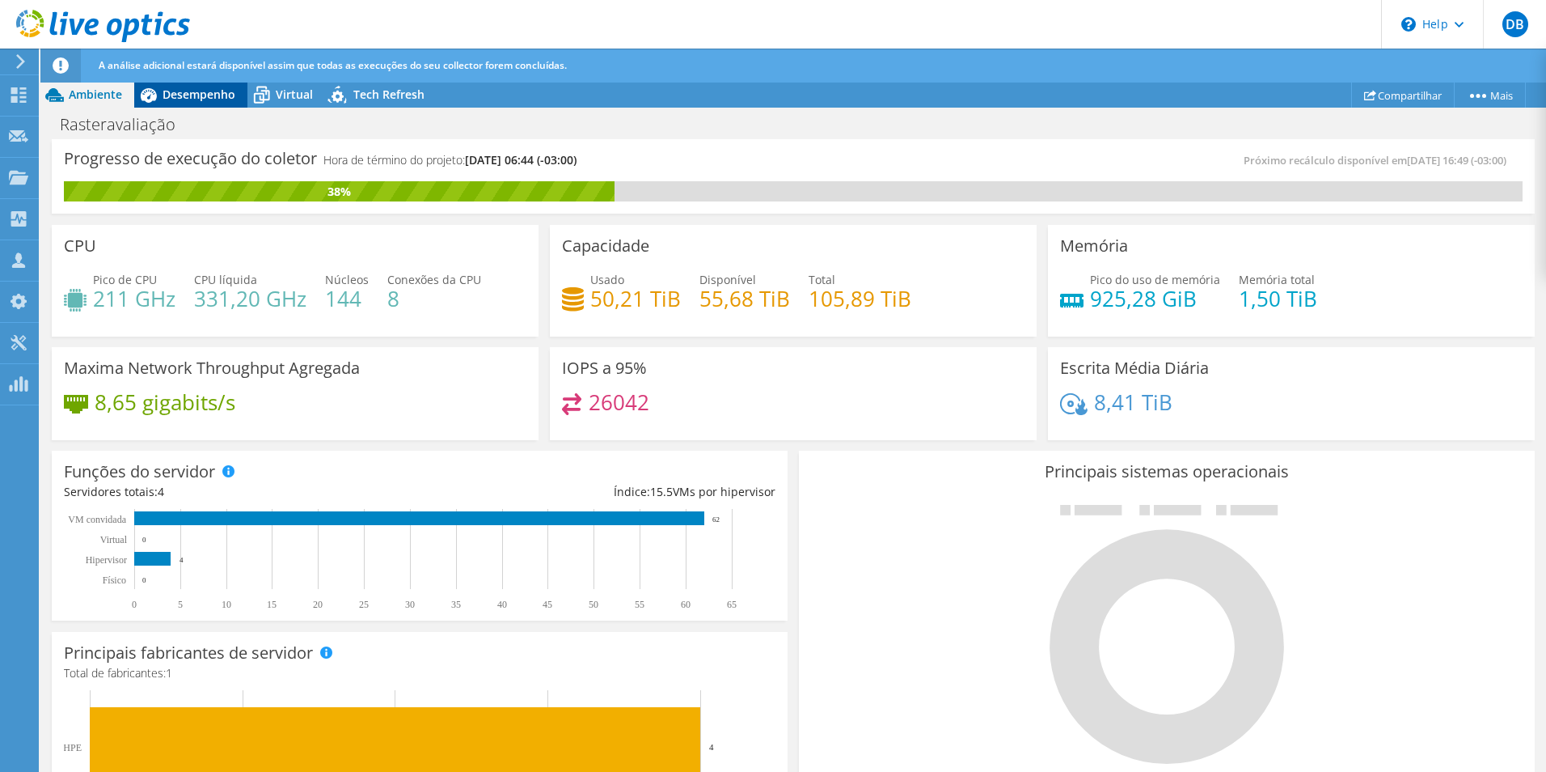
click at [173, 99] on span "Desempenho" at bounding box center [199, 94] width 73 height 15
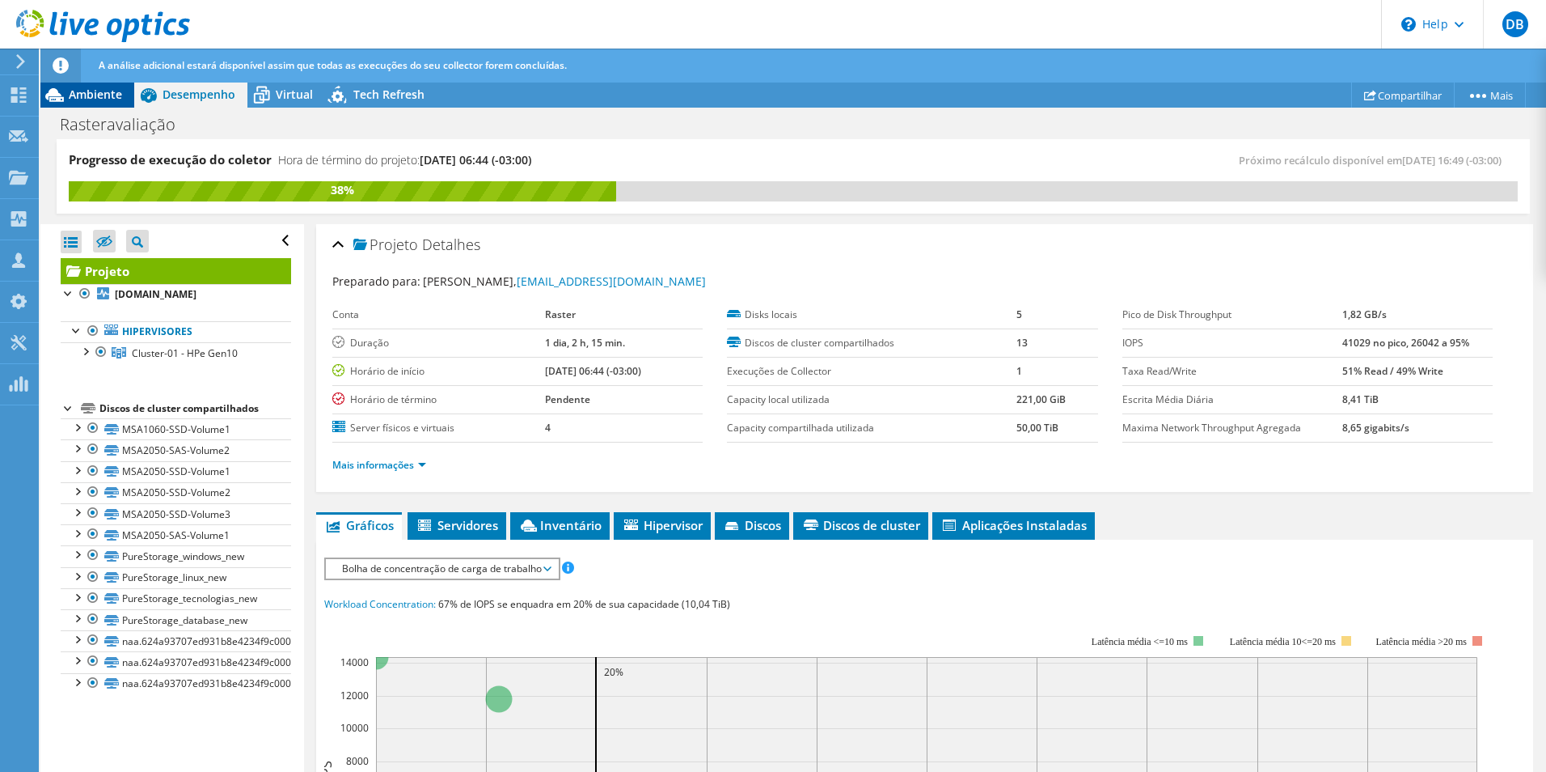
click at [91, 97] on span "Ambiente" at bounding box center [95, 94] width 53 height 15
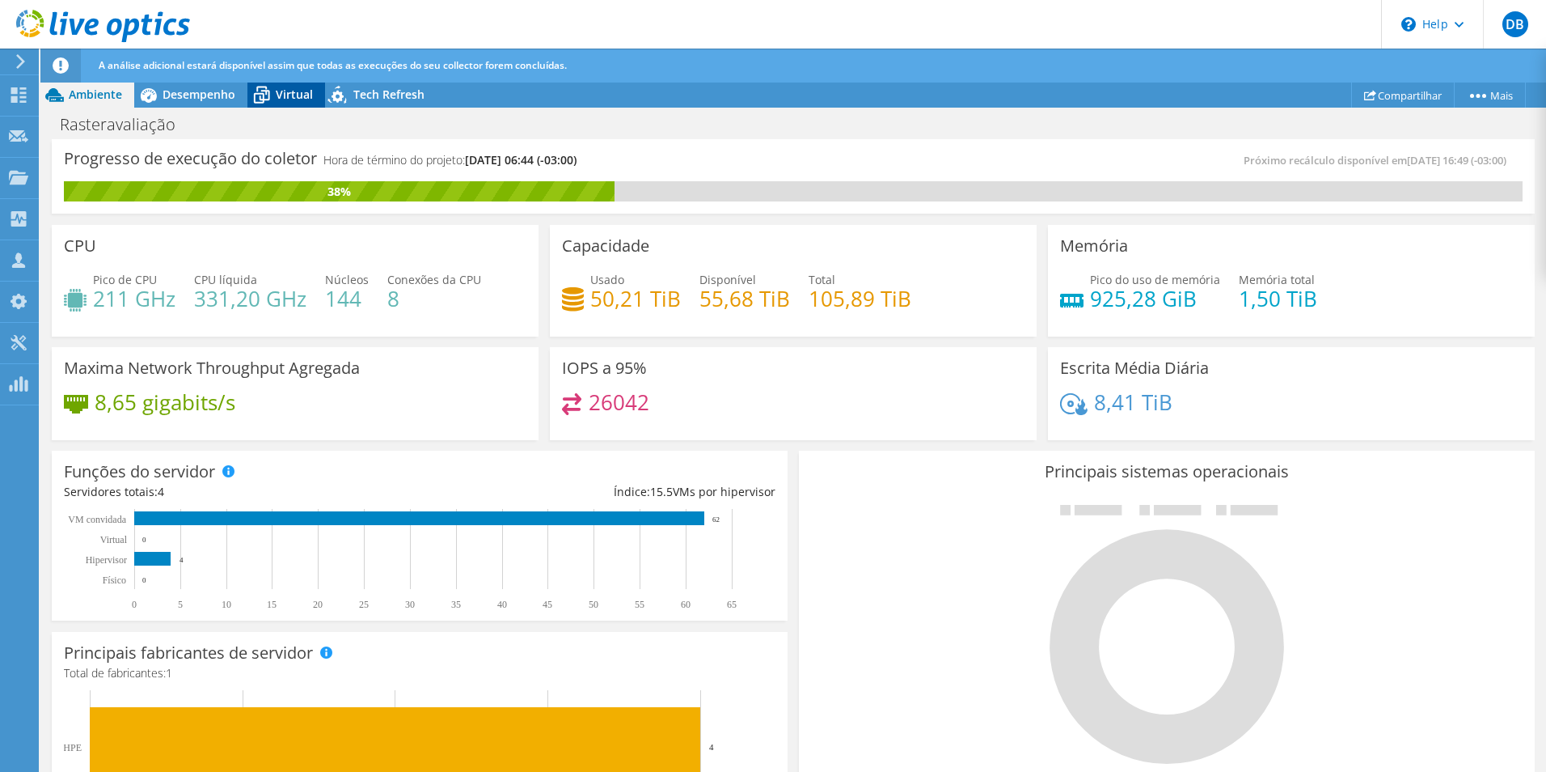
click at [297, 94] on span "Virtual" at bounding box center [294, 94] width 37 height 15
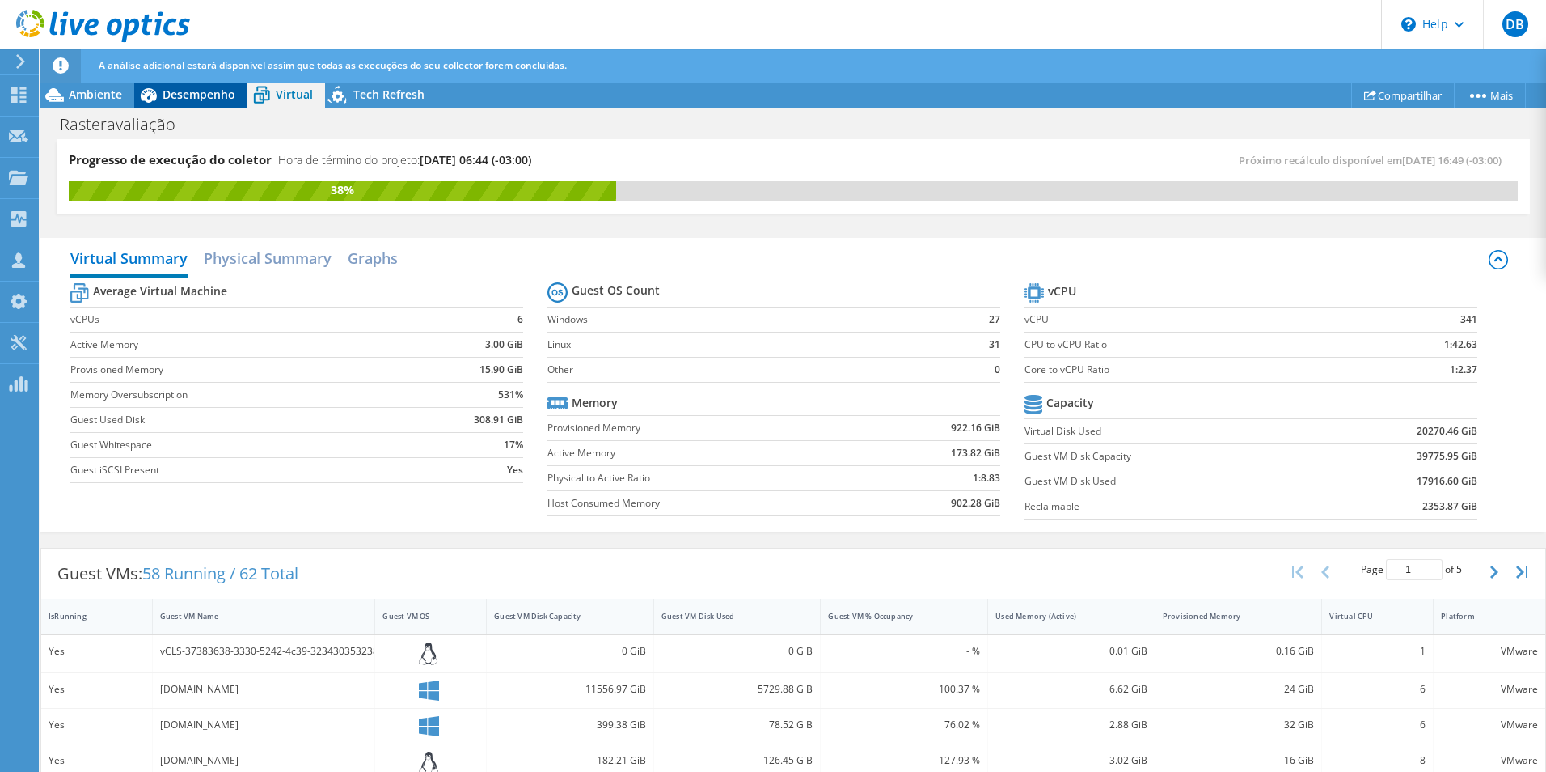
click at [197, 90] on span "Desempenho" at bounding box center [199, 94] width 73 height 15
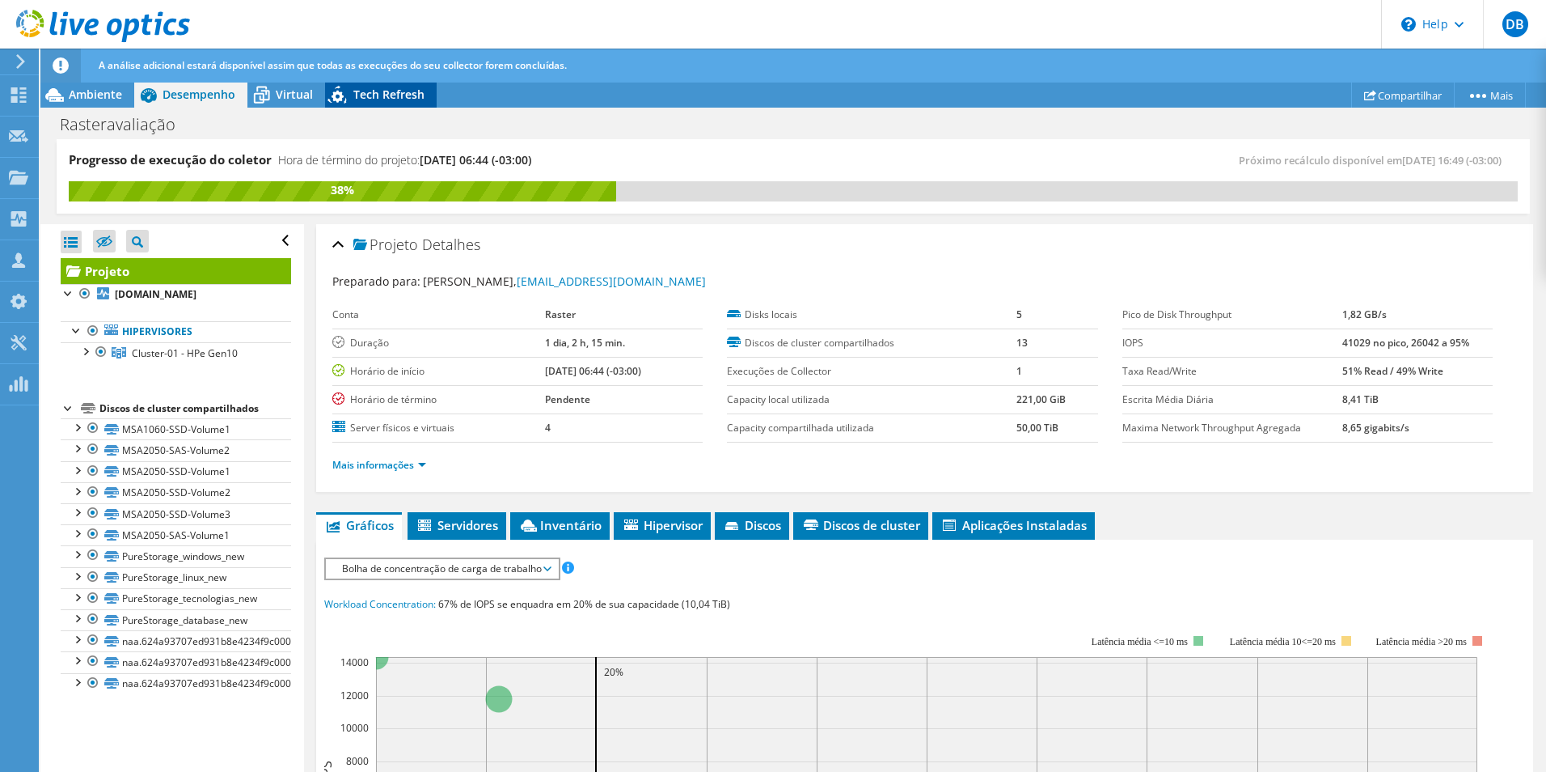
click at [382, 89] on span "Tech Refresh" at bounding box center [388, 94] width 71 height 15
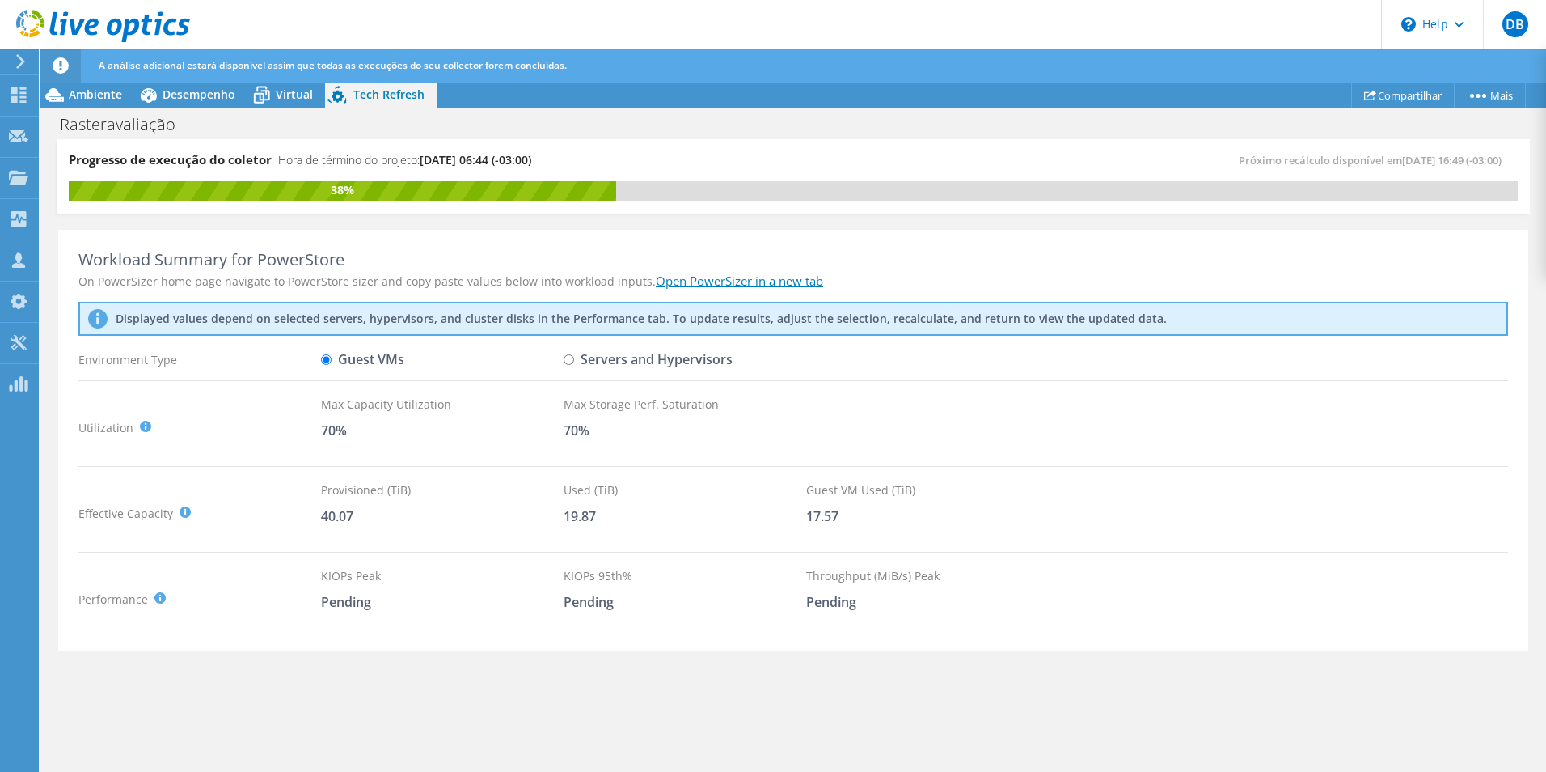
click at [570, 362] on input "Servers and Hypervisors" at bounding box center [569, 359] width 11 height 11
radio input "true"
click at [332, 362] on label "Guest VMs" at bounding box center [362, 359] width 83 height 28
click at [332, 362] on input "Guest VMs" at bounding box center [326, 359] width 11 height 11
radio input "true"
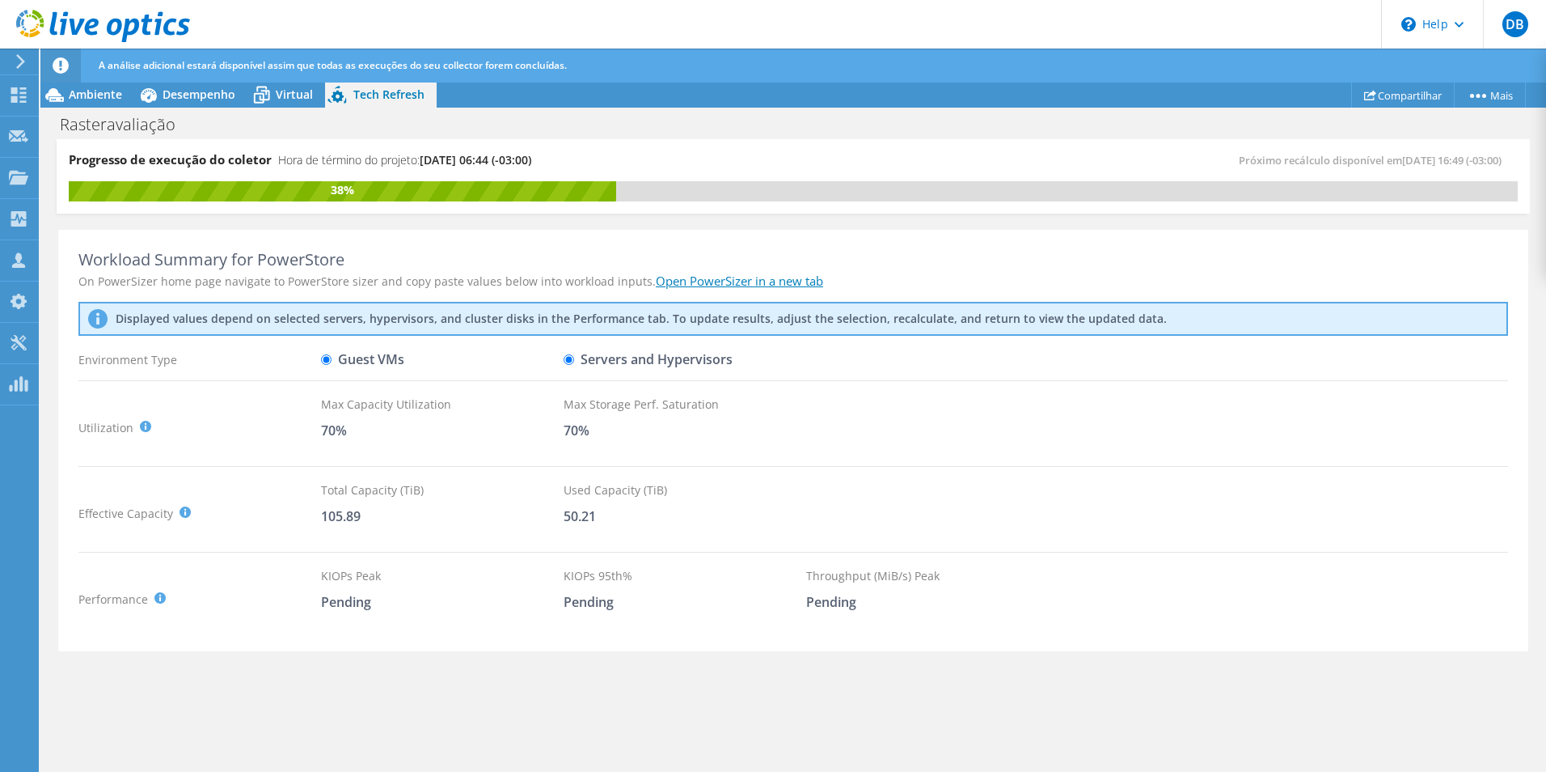
radio input "false"
